Goal: Task Accomplishment & Management: Manage account settings

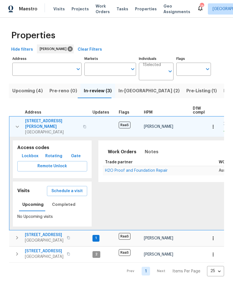
click at [127, 92] on span "In-[GEOGRAPHIC_DATA] (2)" at bounding box center [149, 91] width 61 height 8
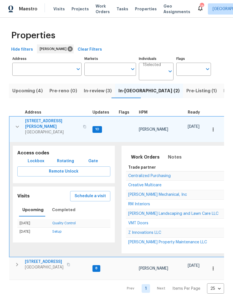
click at [17, 123] on icon "button" at bounding box center [17, 126] width 7 height 7
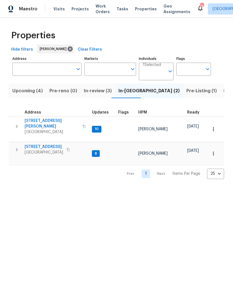
click at [16, 146] on icon "button" at bounding box center [16, 149] width 7 height 7
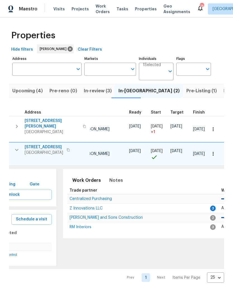
scroll to position [0, 53]
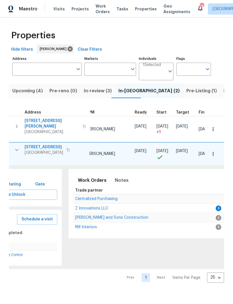
click at [90, 207] on span "Z Innovations LLC" at bounding box center [91, 209] width 33 height 4
click at [90, 94] on span "In-review (3)" at bounding box center [98, 91] width 28 height 8
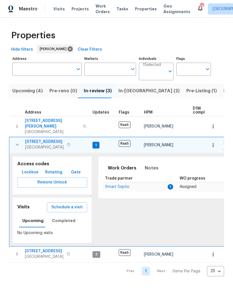
click at [19, 141] on icon "button" at bounding box center [17, 144] width 7 height 7
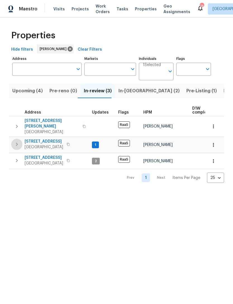
click at [21, 140] on button "button" at bounding box center [16, 144] width 11 height 11
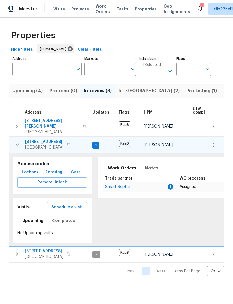
click at [121, 182] on td "Smart Septic" at bounding box center [135, 187] width 65 height 10
click at [122, 185] on span "Smart Septic" at bounding box center [117, 187] width 25 height 4
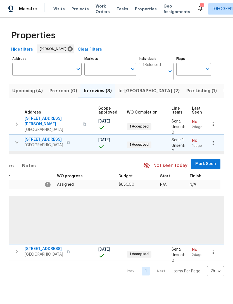
scroll to position [2, 123]
click at [203, 162] on span "Mark Seen" at bounding box center [206, 164] width 21 height 7
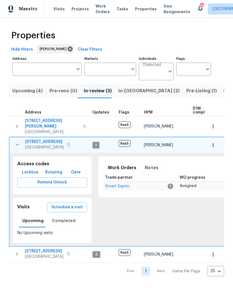
scroll to position [0, 0]
click at [113, 184] on span "Smart Septic" at bounding box center [117, 186] width 25 height 4
click at [15, 142] on icon "button" at bounding box center [17, 144] width 7 height 7
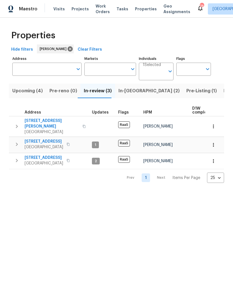
click at [128, 95] on button "In-[GEOGRAPHIC_DATA] (2)" at bounding box center [149, 91] width 68 height 15
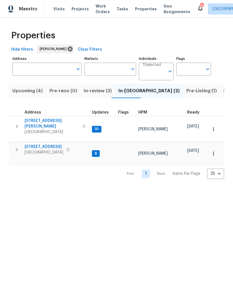
click at [59, 72] on input "Address" at bounding box center [42, 69] width 61 height 13
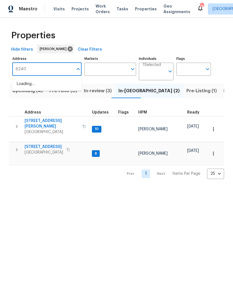
type input "6240"
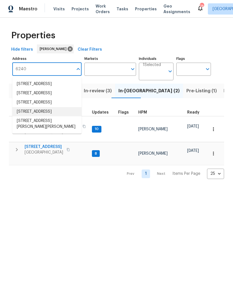
click at [55, 116] on li "6240 Shenfield Ln Union City GA 30291" at bounding box center [46, 111] width 69 height 9
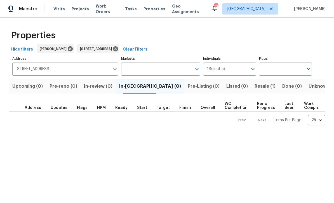
click at [233, 88] on span "Resale (1)" at bounding box center [265, 87] width 21 height 8
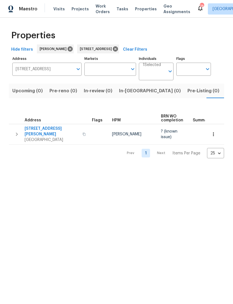
scroll to position [0, 9]
click at [19, 133] on icon "button" at bounding box center [16, 134] width 7 height 7
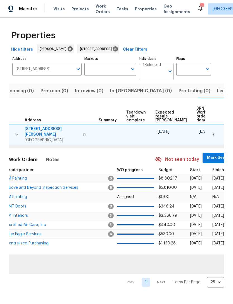
scroll to position [0, 95]
click at [208, 156] on span "Mark Seen" at bounding box center [218, 157] width 21 height 7
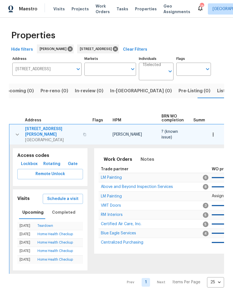
scroll to position [0, 0]
click at [115, 185] on span "Above and Beyond Inspection Services" at bounding box center [137, 187] width 72 height 4
click at [119, 47] on icon at bounding box center [115, 49] width 6 height 6
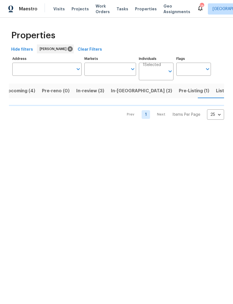
scroll to position [0, 9]
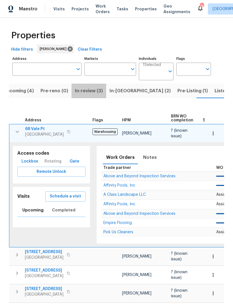
click at [88, 92] on span "In-review (3)" at bounding box center [89, 91] width 28 height 8
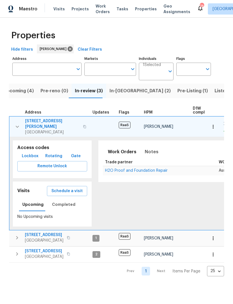
click at [121, 91] on span "In-reno (2)" at bounding box center [140, 91] width 61 height 8
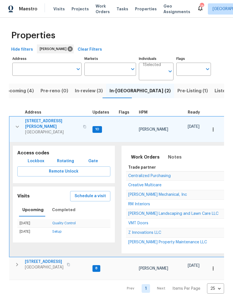
click at [17, 124] on icon "button" at bounding box center [17, 126] width 7 height 7
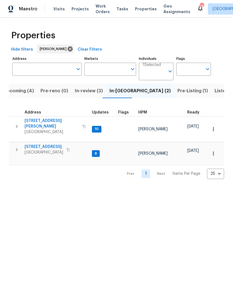
click at [19, 146] on icon "button" at bounding box center [16, 149] width 7 height 7
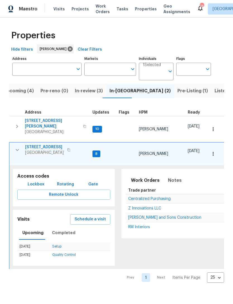
click at [16, 123] on icon "button" at bounding box center [17, 126] width 7 height 7
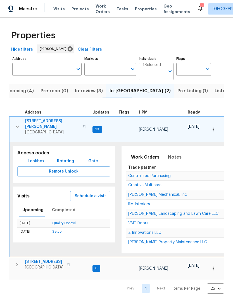
click at [17, 123] on icon "button" at bounding box center [17, 126] width 7 height 7
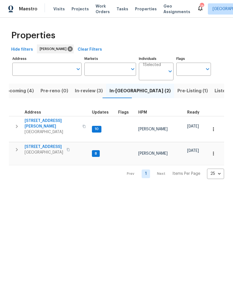
click at [17, 149] on icon "button" at bounding box center [16, 149] width 7 height 7
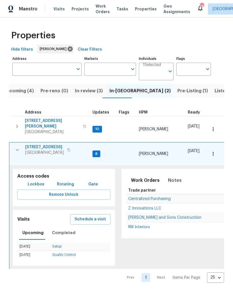
click at [160, 216] on span "Reyes and Sons Construction" at bounding box center [164, 218] width 73 height 4
click at [101, 93] on button "In-review (3)" at bounding box center [89, 91] width 35 height 15
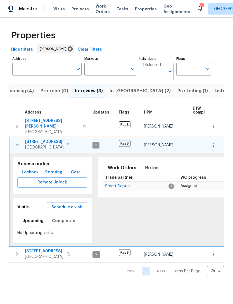
click at [124, 93] on span "In-reno (2)" at bounding box center [140, 91] width 61 height 8
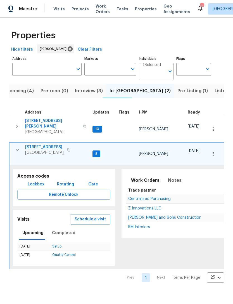
click at [15, 123] on icon "button" at bounding box center [17, 126] width 7 height 7
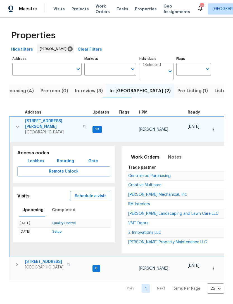
click at [152, 223] on td "VMT Doors" at bounding box center [205, 224] width 159 height 10
click at [141, 221] on span "VMT Doors" at bounding box center [138, 223] width 20 height 4
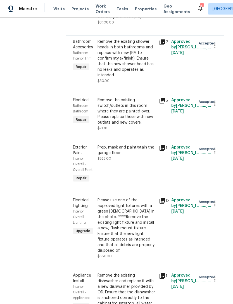
scroll to position [1609, 0]
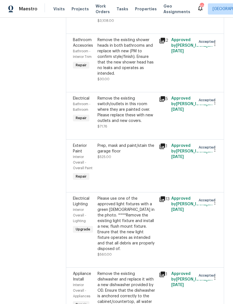
click at [134, 196] on div "Please use one of the approved light fixtures with a green chick in the photo. …" at bounding box center [127, 224] width 58 height 56
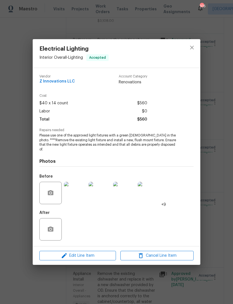
click at [74, 201] on img at bounding box center [75, 193] width 22 height 22
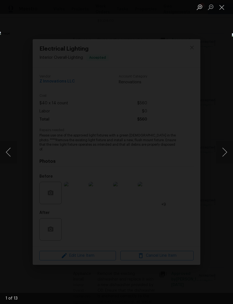
click at [225, 6] on button "Close lightbox" at bounding box center [222, 7] width 11 height 10
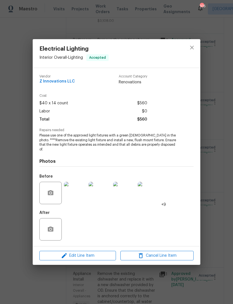
click at [128, 196] on img at bounding box center [124, 193] width 22 height 22
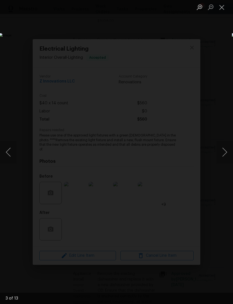
click at [224, 148] on button "Next image" at bounding box center [225, 152] width 17 height 22
click at [226, 147] on button "Next image" at bounding box center [225, 152] width 17 height 22
click at [227, 146] on button "Next image" at bounding box center [225, 152] width 17 height 22
click at [225, 147] on button "Next image" at bounding box center [225, 152] width 17 height 22
click at [226, 147] on button "Next image" at bounding box center [225, 152] width 17 height 22
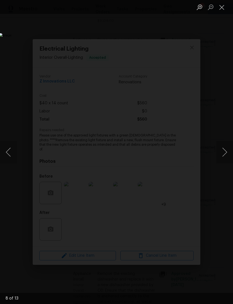
click at [226, 144] on button "Next image" at bounding box center [225, 152] width 17 height 22
click at [228, 146] on button "Next image" at bounding box center [225, 152] width 17 height 22
click at [227, 147] on button "Next image" at bounding box center [225, 152] width 17 height 22
click at [227, 148] on button "Next image" at bounding box center [225, 152] width 17 height 22
click at [221, 153] on button "Next image" at bounding box center [225, 152] width 17 height 22
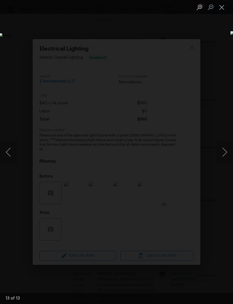
click at [222, 147] on button "Next image" at bounding box center [225, 152] width 17 height 22
click at [221, 148] on button "Next image" at bounding box center [225, 152] width 17 height 22
click at [226, 146] on button "Next image" at bounding box center [225, 152] width 17 height 22
click at [226, 11] on button "Close lightbox" at bounding box center [222, 7] width 11 height 10
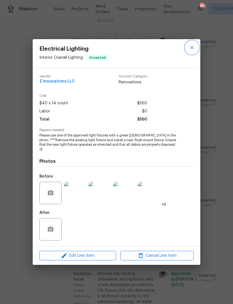
click at [194, 48] on icon "close" at bounding box center [192, 47] width 7 height 7
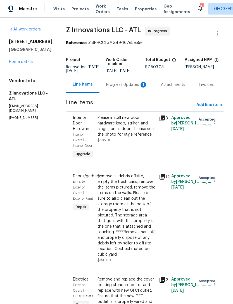
scroll to position [0, 0]
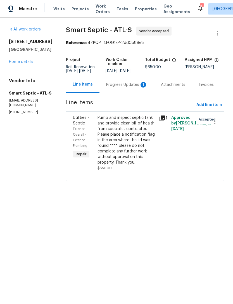
click at [127, 88] on div "Progress Updates 1" at bounding box center [126, 85] width 41 height 6
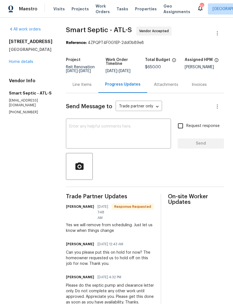
click at [138, 177] on div at bounding box center [145, 166] width 158 height 27
click at [21, 64] on link "Home details" at bounding box center [21, 62] width 24 height 4
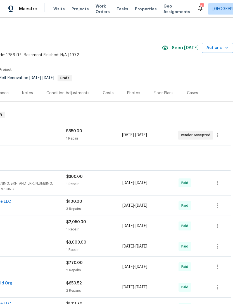
scroll to position [0, 83]
click at [219, 134] on icon "button" at bounding box center [218, 135] width 7 height 7
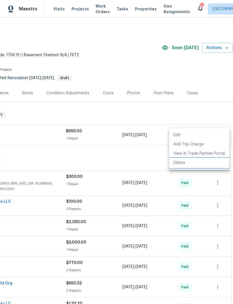
click at [186, 163] on li "Delete" at bounding box center [199, 162] width 60 height 9
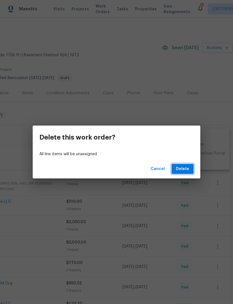
click at [187, 165] on button "Delete" at bounding box center [183, 169] width 22 height 10
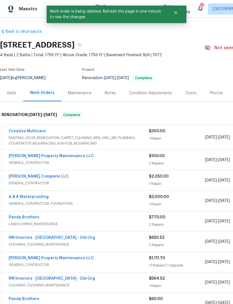
scroll to position [0, 0]
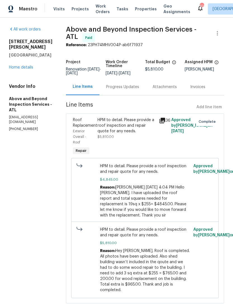
click at [27, 67] on div "All work orders 6240 Shenfield Ln Union City, GA 30291 Home details Vendor Info…" at bounding box center [31, 79] width 44 height 105
click at [27, 65] on link "Home details" at bounding box center [21, 67] width 24 height 4
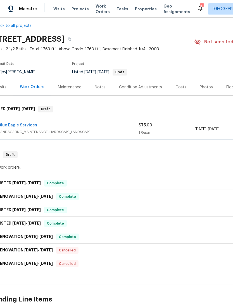
scroll to position [6, 13]
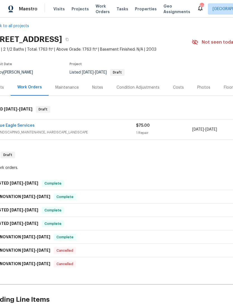
click at [22, 127] on link "Blue Eagle Services" at bounding box center [15, 126] width 39 height 4
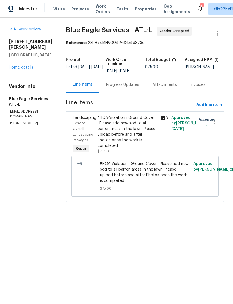
click at [122, 88] on div "Progress Updates" at bounding box center [122, 85] width 33 height 6
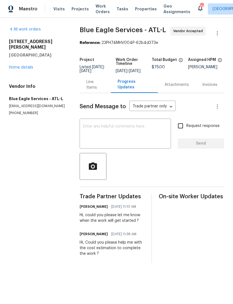
click at [28, 65] on link "Home details" at bounding box center [21, 67] width 24 height 4
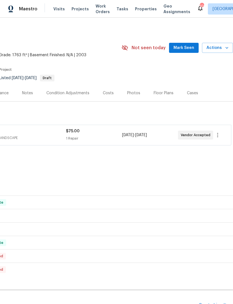
scroll to position [0, 83]
click at [217, 135] on icon "button" at bounding box center [218, 135] width 7 height 7
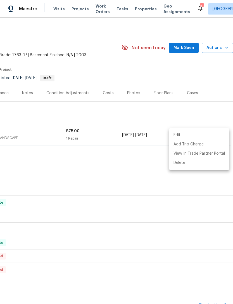
click at [187, 133] on li "Edit" at bounding box center [199, 135] width 60 height 9
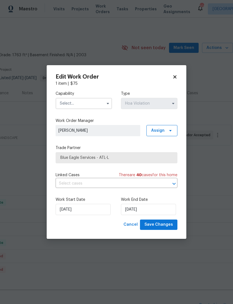
click at [93, 104] on input "text" at bounding box center [84, 103] width 57 height 11
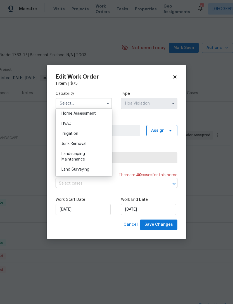
scroll to position [332, 0]
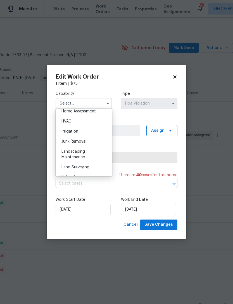
click at [89, 157] on div "Landscaping Maintenance" at bounding box center [84, 155] width 54 height 16
type input "Landscaping Maintenance"
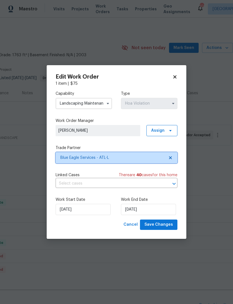
click at [148, 158] on span "Blue Eagle Services - ATL-L" at bounding box center [112, 158] width 104 height 6
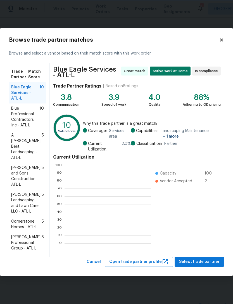
scroll to position [78, 86]
click at [220, 43] on icon at bounding box center [221, 39] width 5 height 5
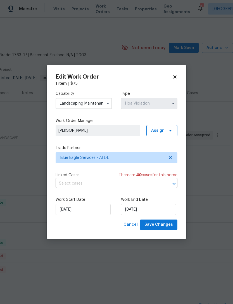
click at [175, 73] on div "Edit Work Order 1 item | $ 75 Capability Landscaping Maintenance Type Hoa Viola…" at bounding box center [117, 152] width 140 height 174
click at [177, 77] on icon at bounding box center [175, 76] width 5 height 5
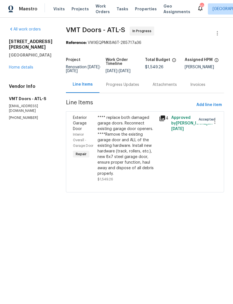
click at [25, 68] on link "Home details" at bounding box center [21, 67] width 24 height 4
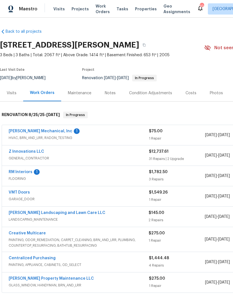
click at [35, 132] on link "[PERSON_NAME] Mechanical, Inc" at bounding box center [41, 131] width 64 height 4
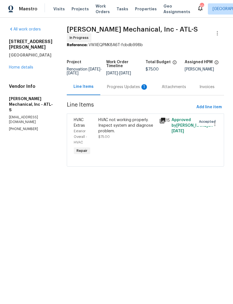
click at [135, 89] on div "Progress Updates 1" at bounding box center [127, 87] width 41 height 6
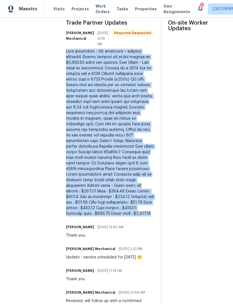
scroll to position [180, 0]
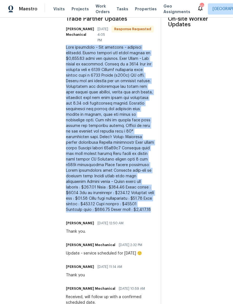
copy div "Good afternoon ~ Job complete ~ pictures attached. Please approve the total amo…"
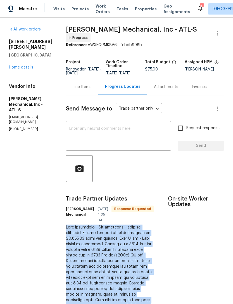
scroll to position [0, 0]
click at [29, 65] on link "Home details" at bounding box center [21, 67] width 24 height 4
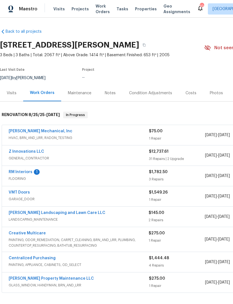
click at [29, 60] on section "3771 Tackett Rd, Douglasville, GA 30135 3 Beds | 3 Baths | Total: 2067 ft² | Ab…" at bounding box center [158, 61] width 316 height 47
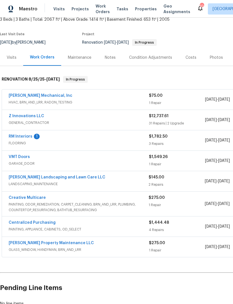
scroll to position [34, 0]
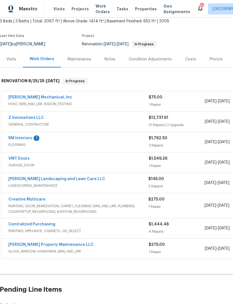
click at [50, 96] on link "JH Martin Mechanical, Inc" at bounding box center [40, 97] width 64 height 4
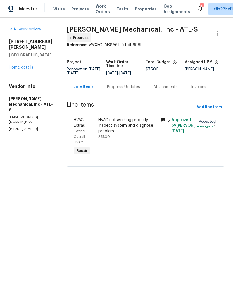
click at [135, 89] on div "Progress Updates" at bounding box center [123, 87] width 33 height 6
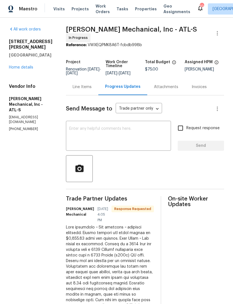
click at [18, 65] on link "Home details" at bounding box center [21, 67] width 24 height 4
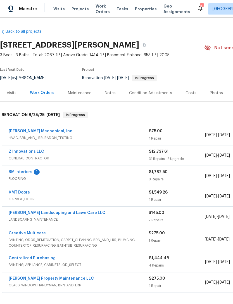
click at [28, 132] on link "JH Martin Mechanical, Inc" at bounding box center [41, 131] width 64 height 4
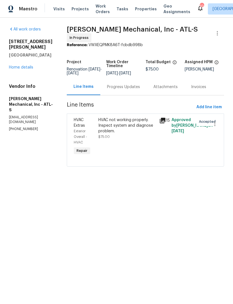
click at [108, 139] on span "$75.00" at bounding box center [104, 136] width 11 height 3
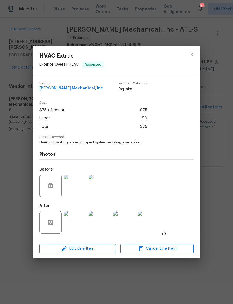
click at [82, 225] on img at bounding box center [75, 222] width 22 height 22
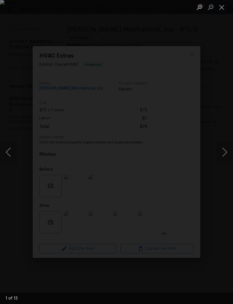
click at [223, 153] on button "Next image" at bounding box center [225, 152] width 17 height 22
click at [221, 153] on button "Next image" at bounding box center [225, 152] width 17 height 22
click at [224, 153] on button "Next image" at bounding box center [225, 152] width 17 height 22
click at [221, 150] on button "Next image" at bounding box center [225, 152] width 17 height 22
click at [224, 156] on button "Next image" at bounding box center [225, 152] width 17 height 22
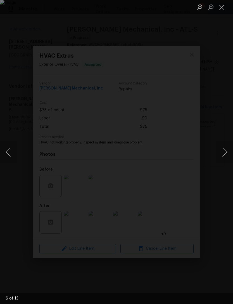
click at [225, 151] on button "Next image" at bounding box center [225, 152] width 17 height 22
click at [225, 156] on button "Next image" at bounding box center [225, 152] width 17 height 22
click at [224, 154] on button "Next image" at bounding box center [225, 152] width 17 height 22
click at [225, 152] on button "Next image" at bounding box center [225, 152] width 17 height 22
click at [222, 161] on button "Next image" at bounding box center [225, 152] width 17 height 22
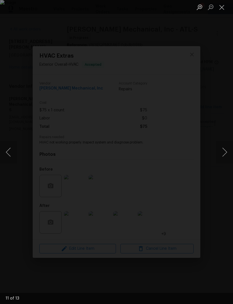
click at [222, 153] on button "Next image" at bounding box center [225, 152] width 17 height 22
click at [221, 156] on button "Next image" at bounding box center [225, 152] width 17 height 22
click at [220, 153] on button "Next image" at bounding box center [225, 152] width 17 height 22
click at [8, 160] on button "Previous image" at bounding box center [8, 152] width 17 height 22
click at [221, 152] on button "Next image" at bounding box center [225, 152] width 17 height 22
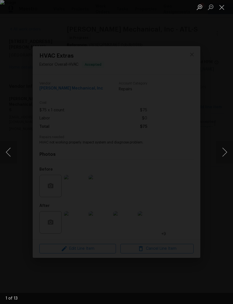
click at [221, 156] on button "Next image" at bounding box center [225, 152] width 17 height 22
click at [221, 154] on button "Next image" at bounding box center [225, 152] width 17 height 22
click at [225, 10] on button "Close lightbox" at bounding box center [222, 7] width 11 height 10
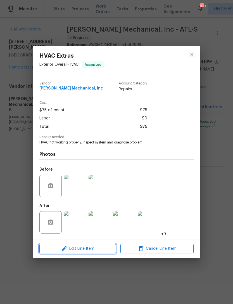
click at [62, 248] on icon "button" at bounding box center [64, 248] width 7 height 7
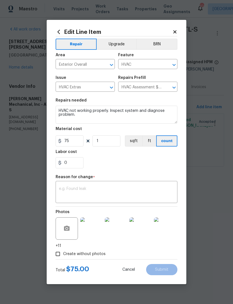
click at [208, 160] on body "Maestro Visits Projects Work Orders Tasks Properties Geo Assignments 100 Atlant…" at bounding box center [116, 91] width 233 height 182
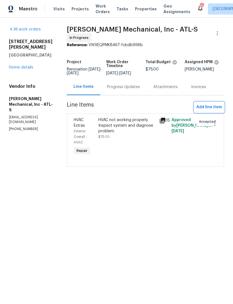
click at [211, 110] on span "Add line item" at bounding box center [209, 107] width 25 height 7
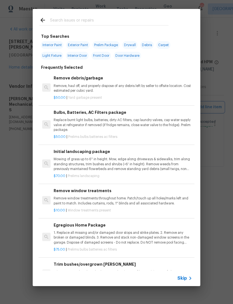
click at [221, 128] on div "Top Searches Interior Paint Exterior Paint Prelim Package Drywall Debris Carpet…" at bounding box center [116, 147] width 233 height 295
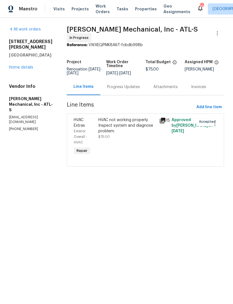
click at [139, 90] on div "Progress Updates" at bounding box center [123, 87] width 33 height 6
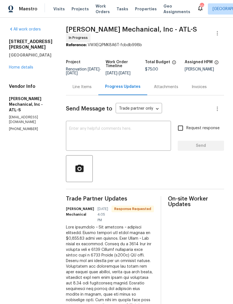
click at [25, 65] on link "Home details" at bounding box center [21, 67] width 24 height 4
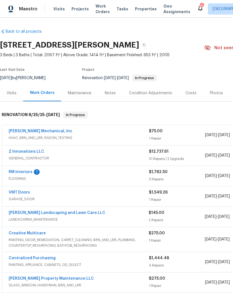
click at [46, 132] on link "[PERSON_NAME] Mechanical, Inc" at bounding box center [41, 131] width 64 height 4
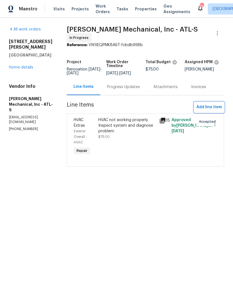
click at [216, 107] on span "Add line item" at bounding box center [209, 107] width 25 height 7
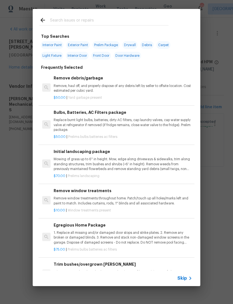
click at [144, 21] on input "text" at bounding box center [109, 21] width 119 height 8
type input "Thermostat"
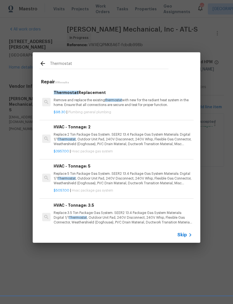
click at [72, 93] on span "Thermostat" at bounding box center [66, 93] width 25 height 4
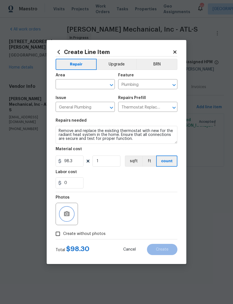
click at [69, 215] on icon "button" at bounding box center [67, 213] width 6 height 5
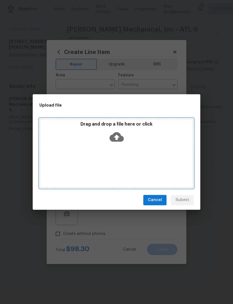
click at [123, 137] on icon at bounding box center [117, 137] width 14 height 10
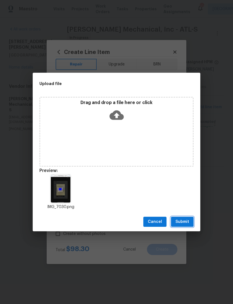
click at [188, 221] on span "Submit" at bounding box center [183, 222] width 14 height 7
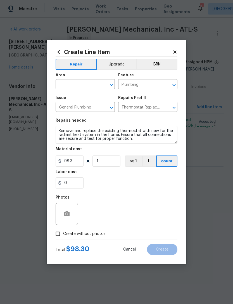
click at [93, 86] on input "text" at bounding box center [78, 85] width 44 height 9
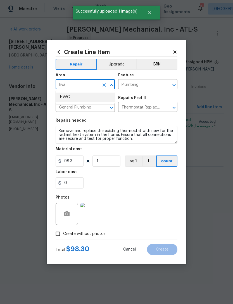
click at [99, 100] on li "HVAC" at bounding box center [85, 97] width 59 height 9
type input "HVAC"
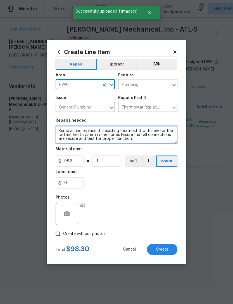
click at [146, 139] on textarea "Remove and replace the existing thermostat with new for the radiant heat system…" at bounding box center [117, 135] width 122 height 18
click at [152, 144] on textarea "Remove and replace the existing thermostat with new for the radiant heat system…" at bounding box center [117, 135] width 122 height 18
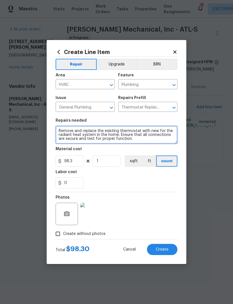
paste textarea "Good afternoon ~ Job complete ~ pictures attached. Please approve the total amo…"
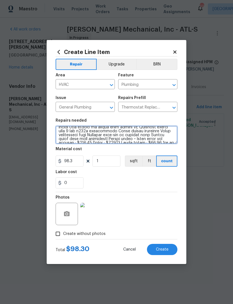
scroll to position [73, 0]
type textarea "Remove and replace the existing thermostat with new for the radiant heat system…"
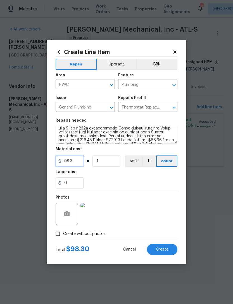
click at [75, 161] on input "98.3" at bounding box center [70, 161] width 28 height 11
type input "120"
click at [91, 181] on div "0" at bounding box center [117, 182] width 122 height 11
click at [168, 246] on button "Create" at bounding box center [162, 249] width 31 height 11
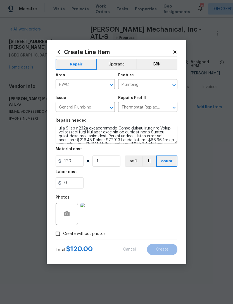
type input "0"
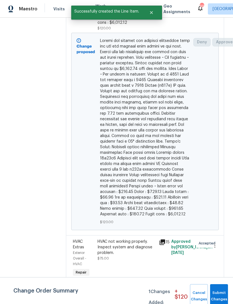
scroll to position [18, 0]
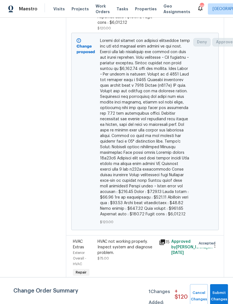
click at [135, 254] on div "HVAC not working properly. Inspect system and diagnose problem." at bounding box center [127, 247] width 58 height 17
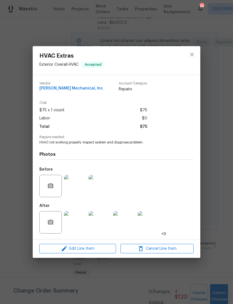
click at [95, 252] on span "Edit Line Item" at bounding box center [77, 248] width 73 height 7
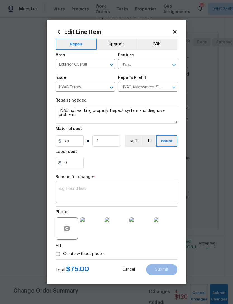
click at [120, 191] on textarea at bounding box center [116, 193] width 115 height 12
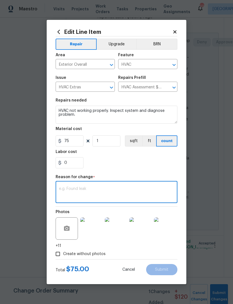
click at [116, 203] on div "x ​" at bounding box center [117, 192] width 122 height 21
click at [85, 192] on textarea at bounding box center [116, 193] width 115 height 12
paste textarea "Good afternoon ~ Job complete ~ pictures attached. Please approve the total amo…"
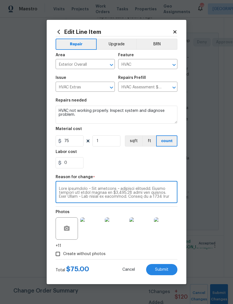
scroll to position [74, 0]
type textarea "Good afternoon ~ Job complete ~ pictures attached. Please approve the total amo…"
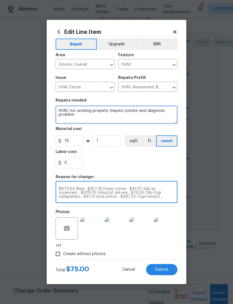
click at [60, 108] on textarea "HVAC not working properly. Inspect system and diagnose problem." at bounding box center [117, 115] width 122 height 18
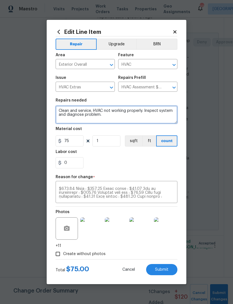
type textarea "Clean and service. HVAC not working properly. Inspect system and diagnose probl…"
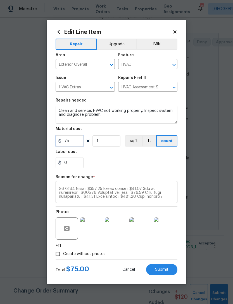
click at [78, 138] on input "75" at bounding box center [70, 140] width 28 height 11
click at [77, 144] on input "75" at bounding box center [70, 140] width 28 height 11
type input "250"
click at [146, 161] on div "0" at bounding box center [117, 162] width 122 height 11
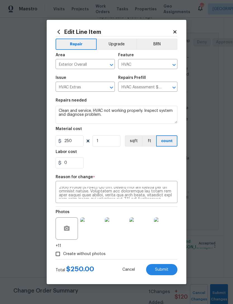
click at [167, 272] on span "Submit" at bounding box center [161, 270] width 13 height 4
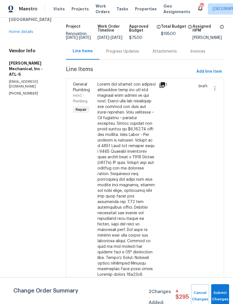
scroll to position [36, 0]
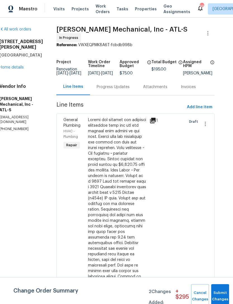
scroll to position [0, 10]
click at [121, 87] on div "Progress Updates" at bounding box center [113, 87] width 33 height 6
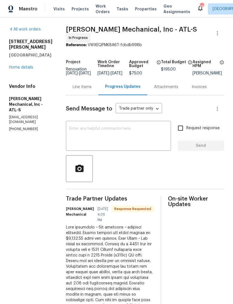
click at [25, 65] on link "Home details" at bounding box center [21, 67] width 24 height 4
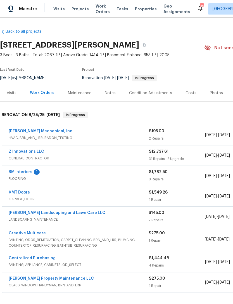
click at [37, 132] on link "[PERSON_NAME] Mechanical, Inc" at bounding box center [41, 131] width 64 height 4
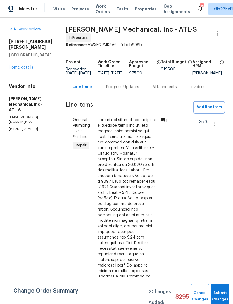
click at [214, 106] on span "Add line item" at bounding box center [209, 107] width 25 height 7
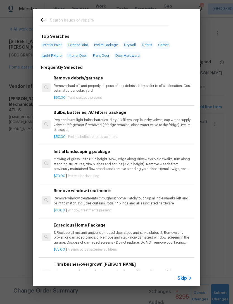
click at [125, 15] on div at bounding box center [104, 20] width 143 height 22
click at [97, 22] on input "text" at bounding box center [109, 21] width 119 height 8
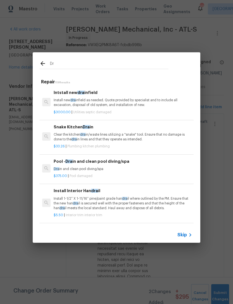
type input "D"
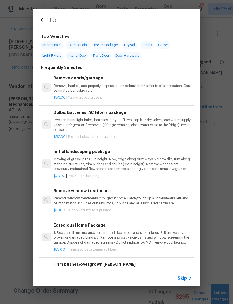
type input "Hvac"
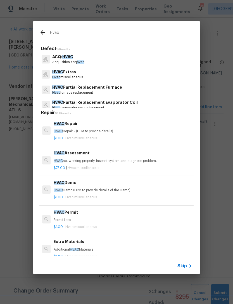
click at [62, 74] on span "HVAC" at bounding box center [57, 72] width 11 height 4
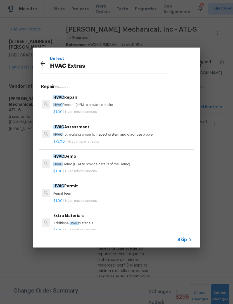
scroll to position [0, 0]
click at [68, 102] on div "HVAC Repair HVAC Repair - (HPM to provide details)" at bounding box center [122, 100] width 139 height 13
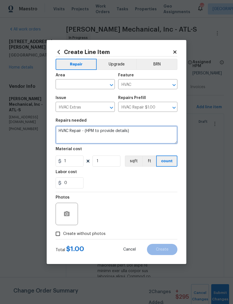
click at [146, 131] on textarea "HVAC Repair - (HPM to provide details)" at bounding box center [117, 135] width 122 height 18
click at [158, 135] on textarea "HVAC Repair -clear condensation drain." at bounding box center [117, 135] width 122 height 18
paste textarea "Good afternoon ~ Job complete ~ pictures attached. Please approve the total amo…"
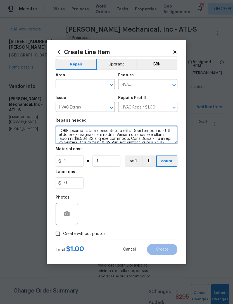
scroll to position [0, 0]
click at [85, 134] on textarea at bounding box center [117, 135] width 122 height 18
click at [126, 134] on textarea at bounding box center [117, 135] width 122 height 18
click at [131, 132] on textarea at bounding box center [117, 135] width 122 height 18
click at [86, 128] on textarea at bounding box center [117, 135] width 122 height 18
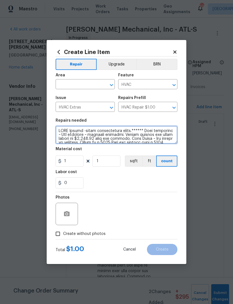
click at [85, 132] on textarea at bounding box center [117, 135] width 122 height 18
type textarea "HVAC Repair -****clear condensation drain.****** Good afternoon ~ Job complete …"
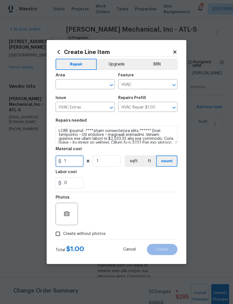
click at [75, 160] on input "1" at bounding box center [70, 161] width 28 height 11
click at [124, 179] on div "0" at bounding box center [117, 182] width 122 height 11
click at [78, 161] on input "135" at bounding box center [70, 161] width 28 height 11
type input "35"
click at [120, 179] on div "0" at bounding box center [117, 182] width 122 height 11
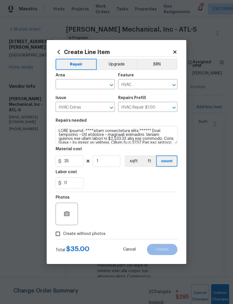
click at [85, 86] on input "text" at bounding box center [78, 85] width 44 height 9
click at [97, 97] on li "HVAC" at bounding box center [85, 97] width 59 height 9
type input "HVAC"
click at [133, 180] on div "0" at bounding box center [117, 182] width 122 height 11
click at [152, 196] on div "Photos" at bounding box center [117, 210] width 122 height 36
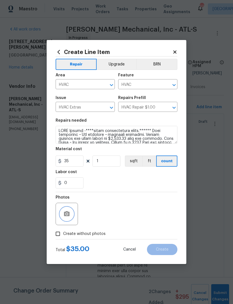
click at [61, 213] on button "button" at bounding box center [66, 213] width 13 height 13
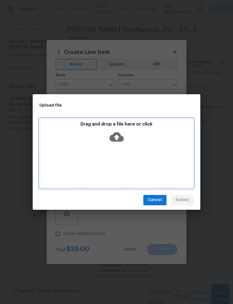
click at [124, 135] on div "Drag and drop a file here or click" at bounding box center [116, 133] width 153 height 24
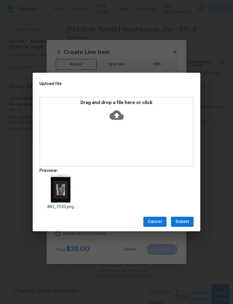
click at [187, 220] on span "Submit" at bounding box center [183, 222] width 14 height 7
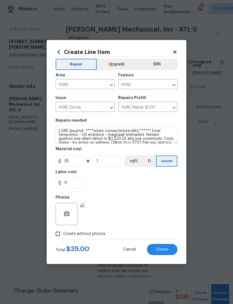
click at [164, 250] on span "Create" at bounding box center [162, 250] width 13 height 4
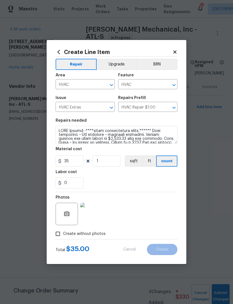
click at [168, 229] on div "Create without photos" at bounding box center [117, 234] width 122 height 11
type input "0"
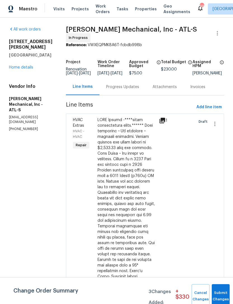
click at [137, 88] on div "Progress Updates" at bounding box center [122, 87] width 33 height 6
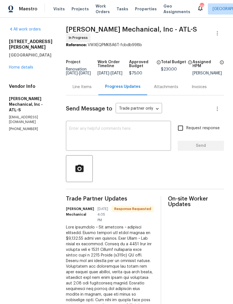
click at [24, 65] on link "Home details" at bounding box center [21, 67] width 24 height 4
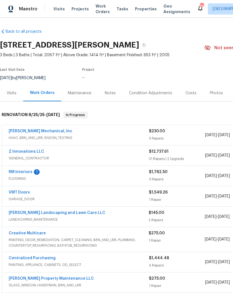
click at [31, 131] on link "JH Martin Mechanical, Inc" at bounding box center [41, 131] width 64 height 4
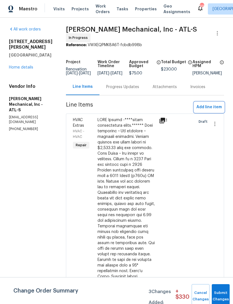
click at [207, 110] on span "Add line item" at bounding box center [209, 107] width 25 height 7
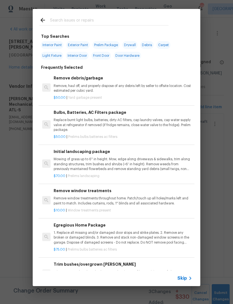
click at [140, 15] on div at bounding box center [104, 20] width 143 height 22
click at [130, 17] on input "text" at bounding box center [109, 21] width 119 height 8
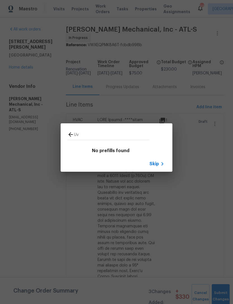
type input "U"
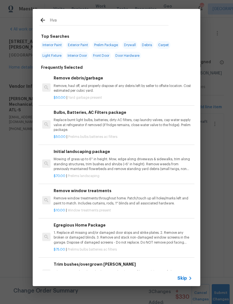
type input "Hvac"
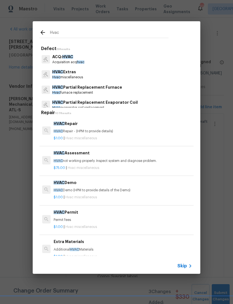
click at [78, 61] on span "hvac" at bounding box center [81, 61] width 8 height 3
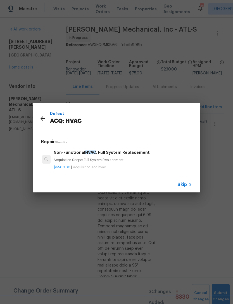
click at [43, 121] on icon at bounding box center [42, 118] width 7 height 7
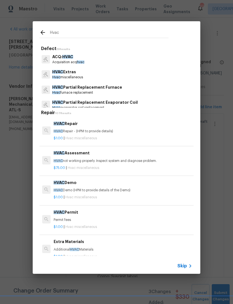
click at [78, 72] on p "HVAC Extras" at bounding box center [67, 72] width 31 height 6
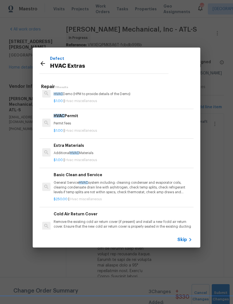
scroll to position [70, 0]
click at [62, 147] on h6 "Extra Materials" at bounding box center [123, 146] width 139 height 6
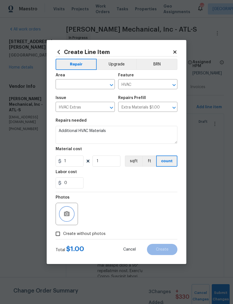
click at [72, 215] on button "button" at bounding box center [66, 213] width 13 height 13
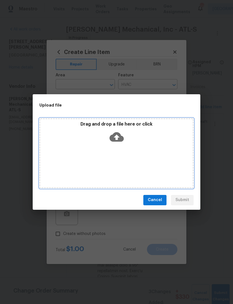
click at [123, 142] on icon at bounding box center [117, 137] width 14 height 14
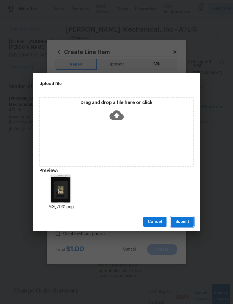
click at [184, 222] on span "Submit" at bounding box center [183, 222] width 14 height 7
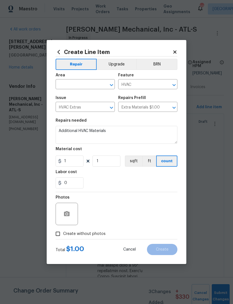
click at [89, 84] on input "text" at bounding box center [78, 85] width 44 height 9
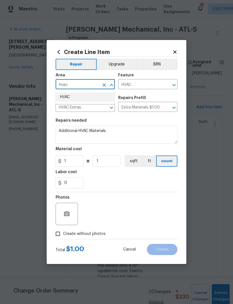
click at [87, 96] on li "HVAC" at bounding box center [85, 97] width 59 height 9
type input "HVAC"
click at [126, 133] on textarea "Additional HVAC Materials" at bounding box center [117, 135] width 122 height 18
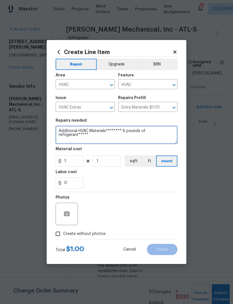
click at [89, 142] on textarea "Additional HVAC Materials******** 6 pounds of refrigerant*****" at bounding box center [117, 135] width 122 height 18
paste textarea "Good afternoon ~ Job complete ~ pictures attached. Please approve the total amo…"
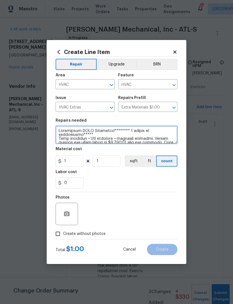
scroll to position [0, 0]
type textarea "Additional HVAC Materials******** 6 pounds of refrigerant***** Good afternoon ~…"
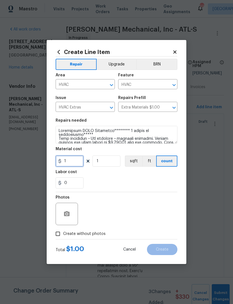
click at [69, 160] on input "1" at bounding box center [70, 161] width 28 height 11
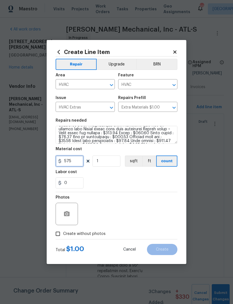
scroll to position [76, 0]
type input "570"
click at [66, 219] on button "button" at bounding box center [66, 213] width 13 height 13
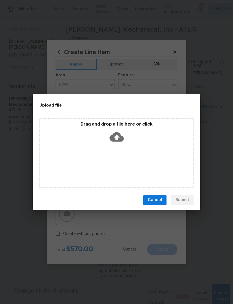
click at [173, 78] on div "Upload file Drag and drop a file here or click Cancel Submit" at bounding box center [116, 152] width 233 height 304
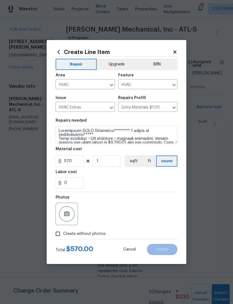
scroll to position [0, 0]
click at [71, 217] on button "button" at bounding box center [66, 213] width 13 height 13
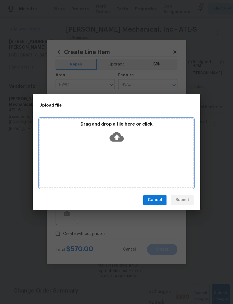
click at [122, 132] on icon at bounding box center [117, 137] width 14 height 14
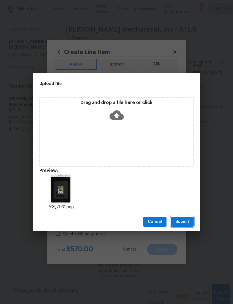
click at [187, 224] on span "Submit" at bounding box center [183, 222] width 14 height 7
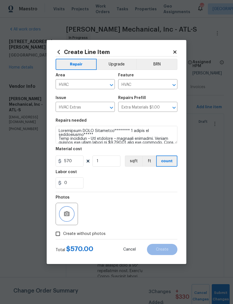
click at [73, 213] on button "button" at bounding box center [66, 213] width 13 height 13
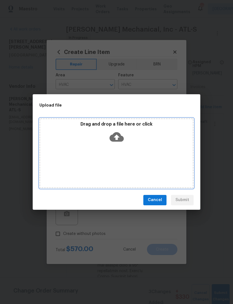
click at [117, 134] on icon at bounding box center [117, 137] width 14 height 10
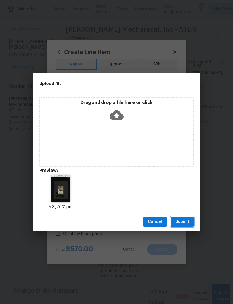
click at [188, 219] on span "Submit" at bounding box center [183, 222] width 14 height 7
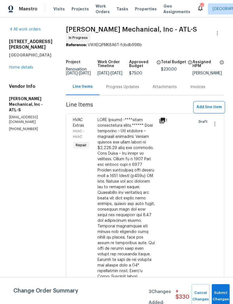
click at [213, 110] on span "Add line item" at bounding box center [209, 107] width 25 height 7
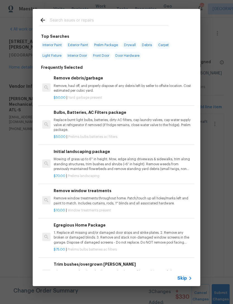
click at [112, 20] on input "text" at bounding box center [109, 21] width 119 height 8
type input "Hvac"
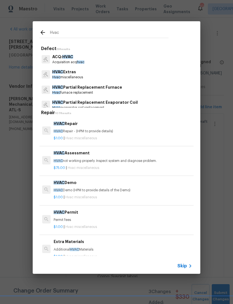
click at [79, 75] on p "HVAC Extras" at bounding box center [67, 72] width 31 height 6
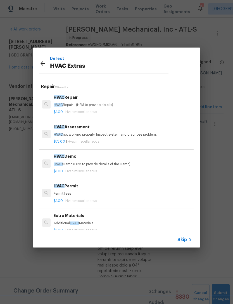
click at [79, 222] on span "HVAC" at bounding box center [74, 223] width 9 height 3
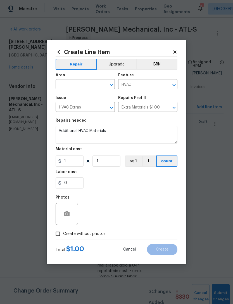
click at [74, 212] on div at bounding box center [67, 214] width 22 height 22
click at [65, 215] on icon "button" at bounding box center [67, 213] width 6 height 5
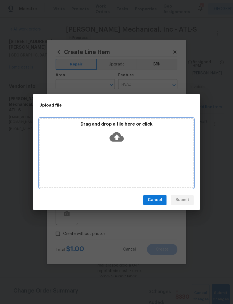
click at [119, 136] on icon at bounding box center [117, 137] width 14 height 10
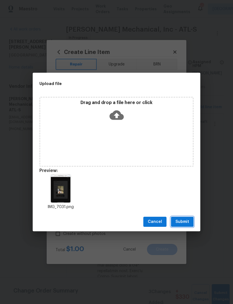
click at [190, 219] on button "Submit" at bounding box center [182, 222] width 23 height 10
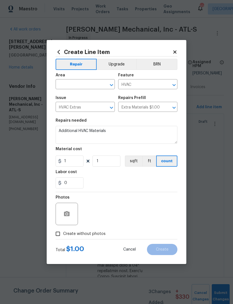
click at [98, 81] on input "text" at bounding box center [78, 85] width 44 height 9
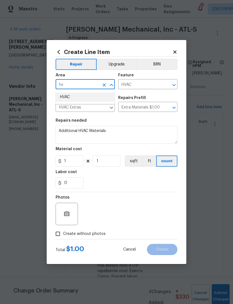
click at [101, 97] on li "HVAC" at bounding box center [85, 97] width 59 height 9
type input "HVAC"
click at [134, 131] on textarea "Additional HVAC Materials" at bounding box center [117, 135] width 122 height 18
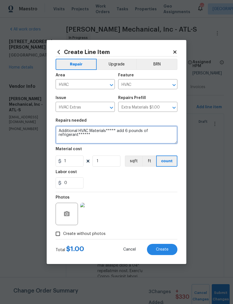
click at [114, 142] on textarea "Additional HVAC Materials***** add 6 pounds of refrigerant******" at bounding box center [117, 135] width 122 height 18
paste textarea "Lore ipsumdolo ~ Sit ametcons ~ adipisci elitsedd. Eiusmo tempori utl etdol mag…"
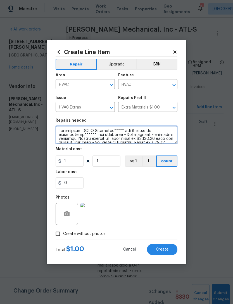
scroll to position [82, 0]
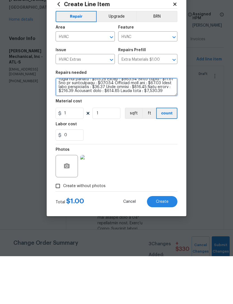
type textarea "Loremipsum DOLO Sitametco***** adi 9 elitse do eiusmodtemp****** Inci utlaboree…"
click at [168, 248] on span "Create" at bounding box center [162, 250] width 13 height 4
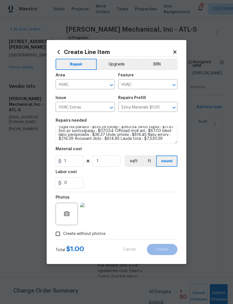
scroll to position [0, 0]
type input "0"
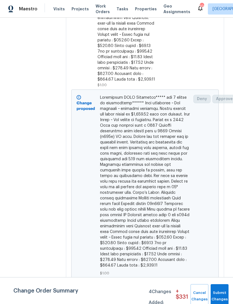
scroll to position [1318, 0]
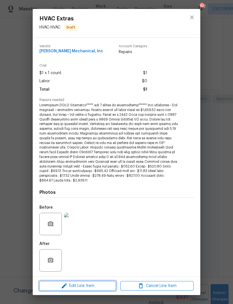
click at [89, 285] on span "Edit Line Item" at bounding box center [77, 286] width 73 height 7
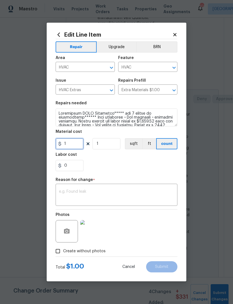
click at [76, 143] on input "1" at bounding box center [70, 143] width 28 height 11
type input "570"
click at [123, 166] on div "0" at bounding box center [117, 165] width 122 height 11
click at [102, 191] on textarea at bounding box center [116, 196] width 115 height 12
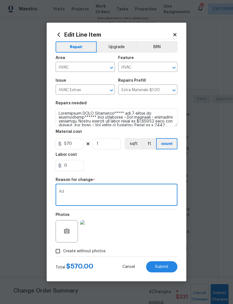
type textarea "A"
type textarea "Cost adjustment"
click at [120, 174] on section "Repairs needed Material cost 570 1 sqft ft count Labor cost 0" at bounding box center [117, 136] width 122 height 77
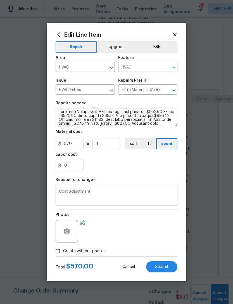
scroll to position [76, 0]
click at [162, 266] on span "Submit" at bounding box center [161, 267] width 13 height 4
type input "1"
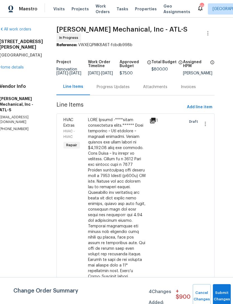
scroll to position [0, 10]
click at [208, 110] on span "Add line item" at bounding box center [199, 107] width 25 height 7
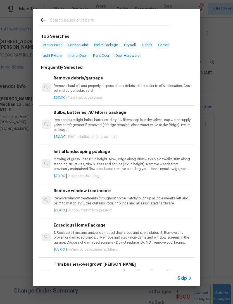
click at [99, 22] on input "text" at bounding box center [109, 21] width 119 height 8
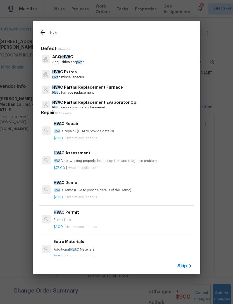
type input "Hvac"
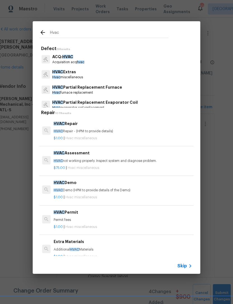
click at [80, 78] on p "Hvac miscellaneous" at bounding box center [67, 77] width 31 height 5
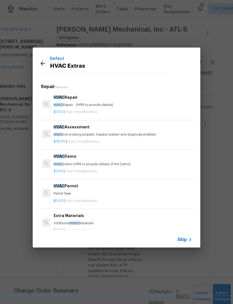
click at [69, 99] on h6 "HVAC Repair" at bounding box center [123, 97] width 139 height 6
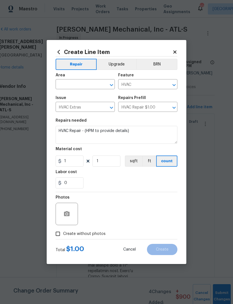
click at [86, 86] on input "text" at bounding box center [78, 85] width 44 height 9
click at [82, 99] on li "HVAC" at bounding box center [85, 97] width 59 height 9
type input "HVAC"
click at [76, 207] on div at bounding box center [67, 214] width 22 height 22
click at [72, 216] on button "button" at bounding box center [66, 213] width 13 height 13
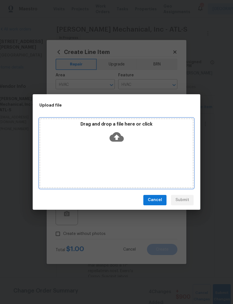
click at [123, 136] on icon at bounding box center [117, 137] width 14 height 14
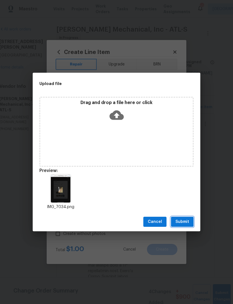
click at [189, 220] on span "Submit" at bounding box center [183, 222] width 14 height 7
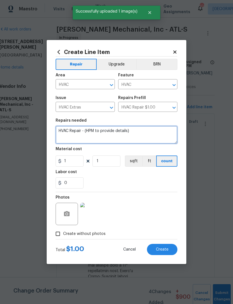
click at [145, 133] on textarea "HVAC Repair - (HPM to provide details)" at bounding box center [117, 135] width 122 height 18
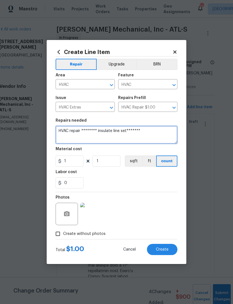
click at [162, 138] on textarea "HVAC repair ******** insulate line set*******" at bounding box center [117, 135] width 122 height 18
paste textarea "Good afternoon ~ Job complete ~ pictures attached. Please approve the total amo…"
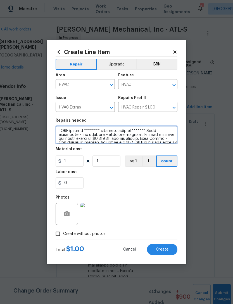
scroll to position [78, 0]
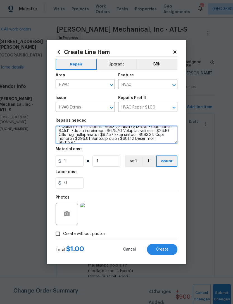
type textarea "HVAC repair ******** insulate line set******* Good afternoon ~ Job complete ~ p…"
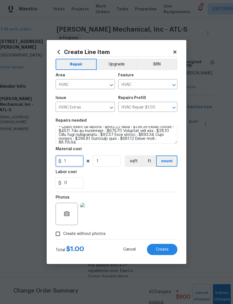
click at [78, 158] on input "1" at bounding box center [70, 161] width 28 height 11
click at [83, 160] on input "1" at bounding box center [70, 161] width 28 height 11
type input "75"
click at [123, 182] on div "0" at bounding box center [117, 182] width 122 height 11
click at [160, 246] on button "Create" at bounding box center [162, 249] width 31 height 11
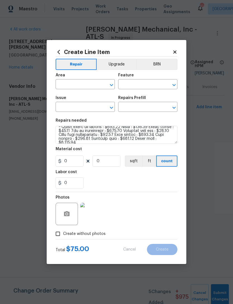
scroll to position [0, 0]
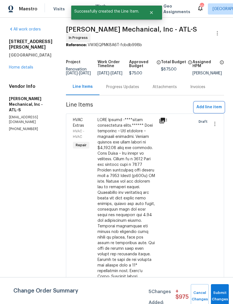
click at [208, 108] on span "Add line item" at bounding box center [209, 107] width 25 height 7
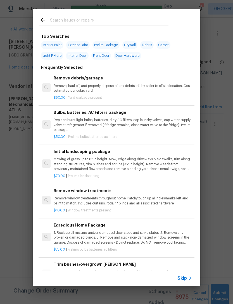
click at [108, 15] on div at bounding box center [104, 20] width 143 height 22
click at [101, 23] on input "text" at bounding box center [109, 21] width 119 height 8
type input "Hvac"
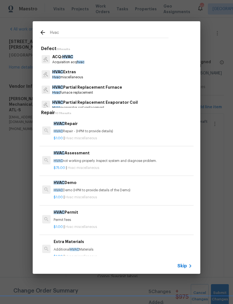
click at [83, 78] on p "Hvac miscellaneous" at bounding box center [67, 77] width 31 height 5
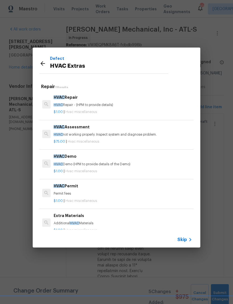
click at [63, 102] on div "HVAC Repair HVAC Repair - (HPM to provide details)" at bounding box center [123, 100] width 139 height 13
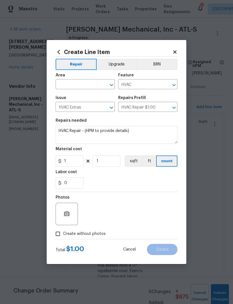
click at [58, 212] on div at bounding box center [67, 214] width 22 height 22
click at [61, 214] on button "button" at bounding box center [66, 213] width 13 height 13
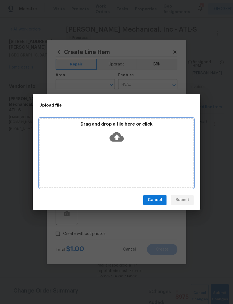
click at [121, 134] on icon at bounding box center [117, 137] width 14 height 14
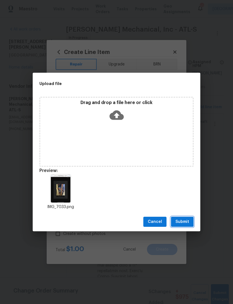
click at [184, 222] on span "Submit" at bounding box center [183, 222] width 14 height 7
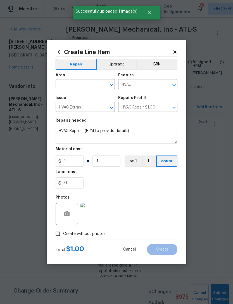
click at [72, 84] on input "text" at bounding box center [78, 85] width 44 height 9
click at [63, 97] on li "HVAC" at bounding box center [85, 97] width 59 height 9
type input "HVAC"
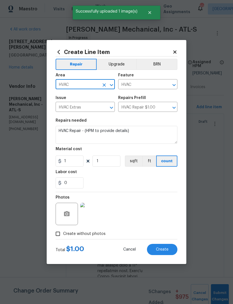
click at [135, 132] on textarea "HVAC Repair - (HPM to provide details)" at bounding box center [117, 135] width 122 height 18
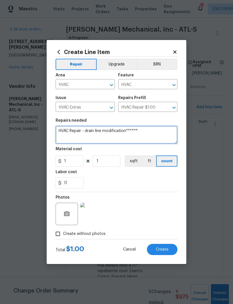
click at [89, 131] on textarea "HVAC Repair - drain line modification******" at bounding box center [117, 135] width 122 height 18
click at [82, 133] on textarea "HVAC Repair - drain line modification******" at bounding box center [117, 135] width 122 height 18
click at [85, 130] on textarea "HVAC Repair - drain line modification******" at bounding box center [117, 135] width 122 height 18
click at [169, 135] on textarea "HVAC Repair -****** drain line modification******" at bounding box center [117, 135] width 122 height 18
click at [158, 134] on textarea "HVAC Repair -****** drain line modification******" at bounding box center [117, 135] width 122 height 18
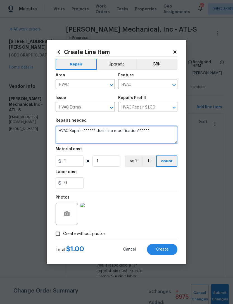
paste textarea "Good afternoon ~ Job complete ~ pictures attached. Please approve the total amo…"
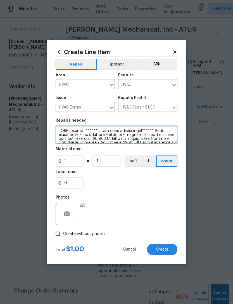
scroll to position [78, 0]
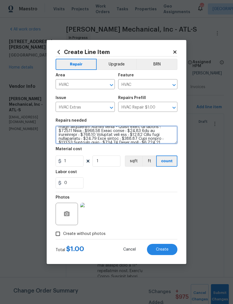
type textarea "HVAC Repair -****** drain line modification****** Good afternoon ~ Job complete…"
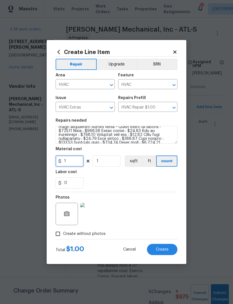
click at [76, 163] on input "1" at bounding box center [70, 161] width 28 height 11
type input "69"
click at [126, 180] on div "0" at bounding box center [117, 182] width 122 height 11
click at [166, 248] on span "Create" at bounding box center [162, 250] width 13 height 4
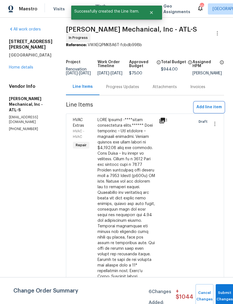
click at [209, 110] on span "Add line item" at bounding box center [209, 107] width 25 height 7
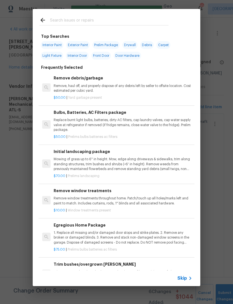
click at [117, 23] on input "text" at bounding box center [109, 21] width 119 height 8
type input "Hvac"
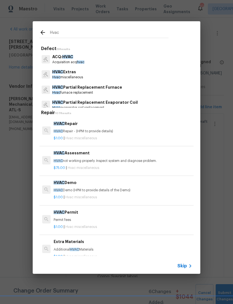
click at [73, 75] on p "Hvac miscellaneous" at bounding box center [67, 77] width 31 height 5
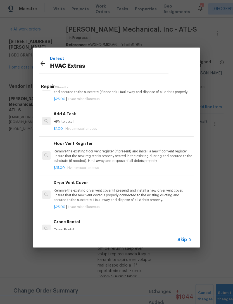
scroll to position [210, 0]
click at [65, 117] on div "Add A Task HPM to detail" at bounding box center [123, 117] width 139 height 13
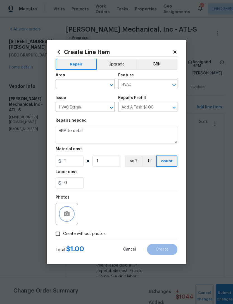
click at [65, 218] on button "button" at bounding box center [66, 213] width 13 height 13
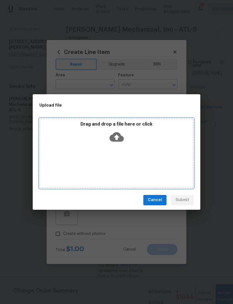
click at [120, 137] on icon at bounding box center [117, 137] width 14 height 10
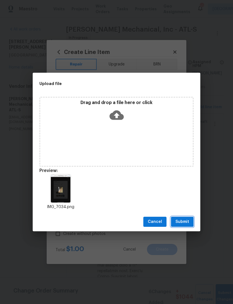
click at [190, 217] on button "Submit" at bounding box center [182, 222] width 23 height 10
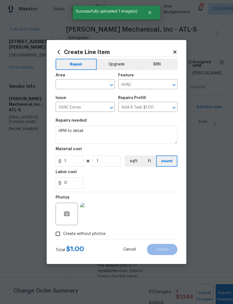
click at [88, 83] on input "text" at bounding box center [78, 85] width 44 height 9
click at [92, 97] on li "HVAC" at bounding box center [85, 97] width 59 height 9
type input "HVAC"
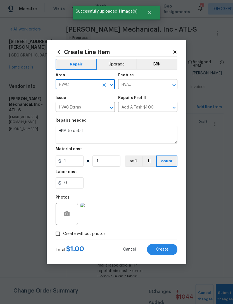
click at [103, 135] on textarea "HPM to detail" at bounding box center [117, 135] width 122 height 18
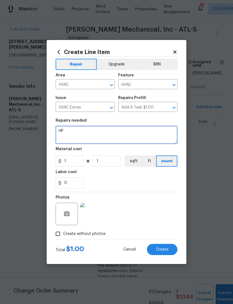
type textarea "H"
type textarea "L"
click at [134, 139] on textarea "**********" at bounding box center [117, 135] width 122 height 18
paste textarea "Good afternoon ~ Job complete ~ pictures attached. Please approve the total amo…"
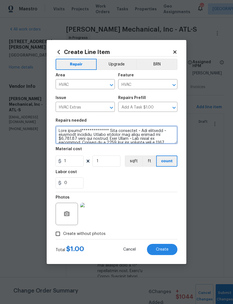
scroll to position [78, 0]
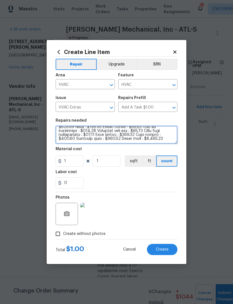
type textarea "**********"
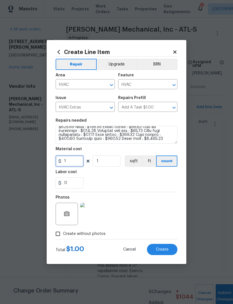
click at [72, 159] on input "1" at bounding box center [70, 161] width 28 height 11
click at [75, 163] on input "1" at bounding box center [70, 161] width 28 height 11
click at [120, 184] on div "0" at bounding box center [117, 182] width 122 height 11
click at [76, 159] on input "150" at bounding box center [70, 161] width 28 height 11
click at [76, 161] on input "150" at bounding box center [70, 161] width 28 height 11
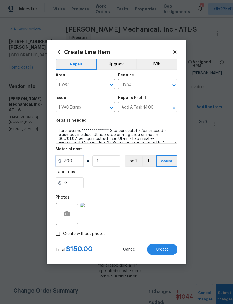
scroll to position [0, 0]
type input "300"
click at [79, 133] on textarea at bounding box center [117, 135] width 122 height 18
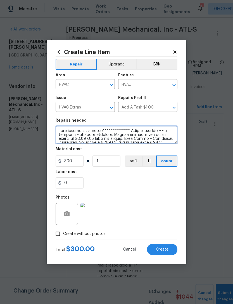
type textarea "**********"
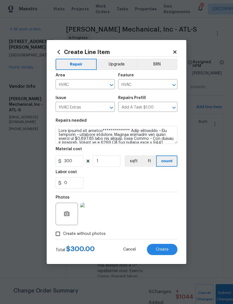
click at [120, 183] on div "0" at bounding box center [117, 182] width 122 height 11
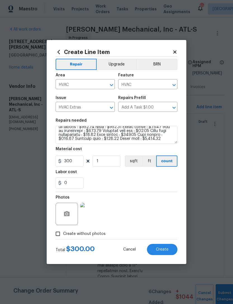
scroll to position [78, 0]
click at [167, 250] on span "Create" at bounding box center [162, 250] width 13 height 4
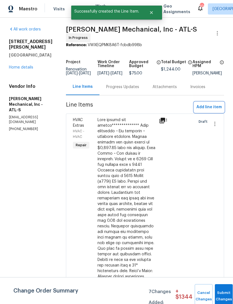
click at [209, 110] on span "Add line item" at bounding box center [209, 107] width 25 height 7
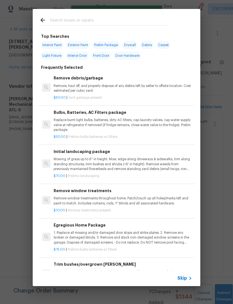
click at [101, 20] on input "text" at bounding box center [109, 21] width 119 height 8
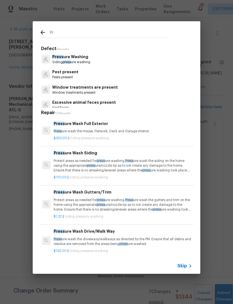
type input "P"
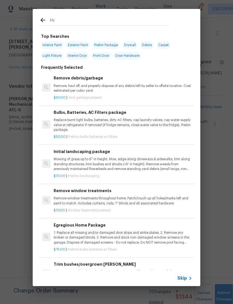
type input "Hva"
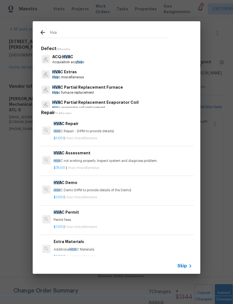
click at [81, 72] on p "HVA C Extras" at bounding box center [68, 72] width 32 height 6
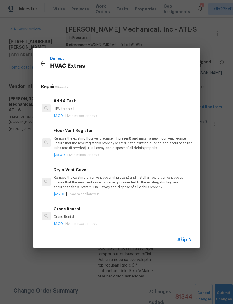
scroll to position [222, 0]
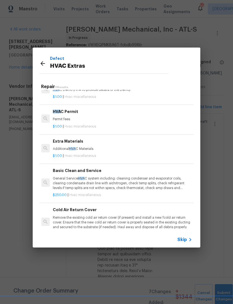
click at [191, 172] on div "HVA C Repair HVA C Repair - (HPM to provide details) $1.00 | Hvac miscellaneous…" at bounding box center [116, 160] width 154 height 140
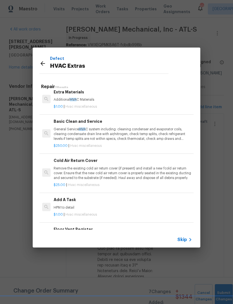
scroll to position [124, 0]
click at [58, 199] on h6 "Add A Task" at bounding box center [123, 200] width 139 height 6
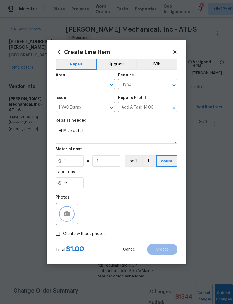
click at [60, 213] on button "button" at bounding box center [66, 213] width 13 height 13
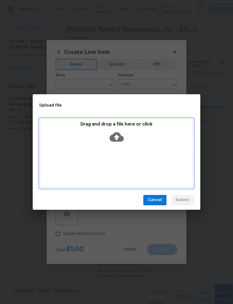
click at [119, 135] on icon at bounding box center [117, 137] width 14 height 10
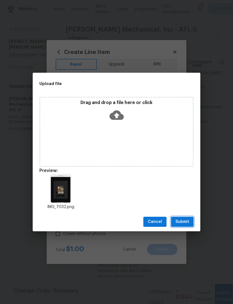
click at [191, 218] on button "Submit" at bounding box center [182, 222] width 23 height 10
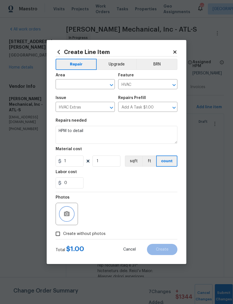
click at [100, 85] on div "​" at bounding box center [85, 85] width 59 height 9
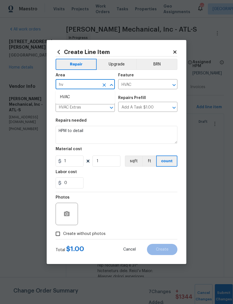
click at [89, 99] on li "HVAC" at bounding box center [85, 97] width 59 height 9
type input "HVAC"
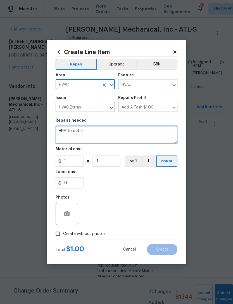
click at [144, 133] on textarea "HPM to detail" at bounding box center [117, 135] width 122 height 18
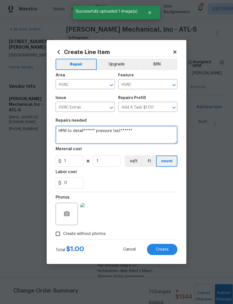
click at [151, 133] on textarea "HPM to detail****** pressure test******" at bounding box center [117, 135] width 122 height 18
click at [152, 132] on textarea "HPM to detail****** pressure test******" at bounding box center [117, 135] width 122 height 18
paste textarea "Good afternoon ~ Job complete ~ pictures attached. Please approve the total amo…"
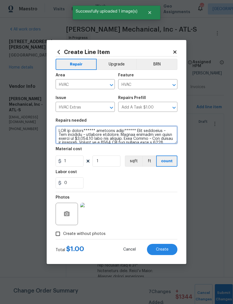
scroll to position [78, 0]
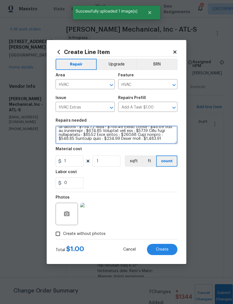
type textarea "HPM to detail****** pressure test****** Good afternoon ~ Job complete ~ picture…"
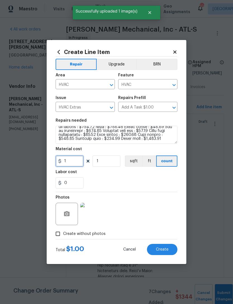
click at [76, 160] on input "1" at bounding box center [70, 161] width 28 height 11
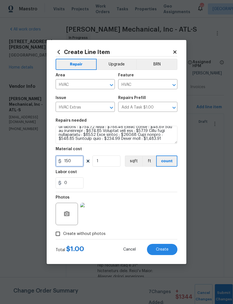
type input "150"
click at [121, 181] on div "0" at bounding box center [117, 182] width 122 height 11
click at [163, 249] on span "Create" at bounding box center [162, 250] width 13 height 4
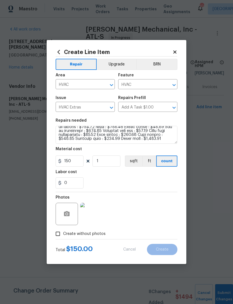
type input "0"
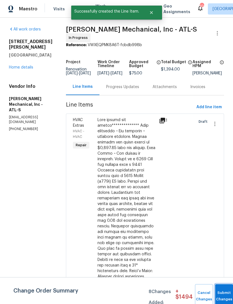
click at [222, 289] on button "Submit Changes" at bounding box center [224, 296] width 18 height 24
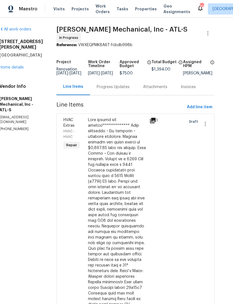
scroll to position [0, 10]
click at [119, 88] on div "Progress Updates" at bounding box center [113, 87] width 33 height 6
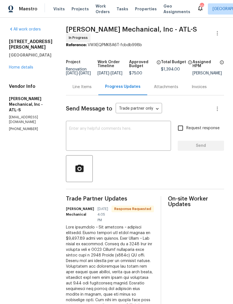
click at [101, 141] on textarea at bounding box center [118, 137] width 99 height 20
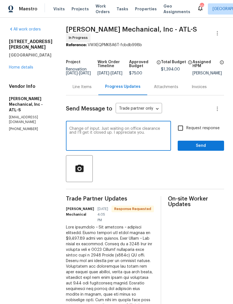
click at [101, 129] on textarea "Change of input. Just waiting on office clearance and I’ll get it closed up. I …" at bounding box center [118, 137] width 99 height 20
type textarea "Change order input. Just waiting on office clearance and I’ll get it closed up.…"
click at [204, 147] on span "Send" at bounding box center [200, 145] width 37 height 7
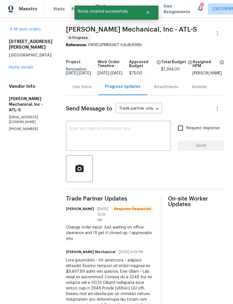
click at [28, 65] on link "Home details" at bounding box center [21, 67] width 24 height 4
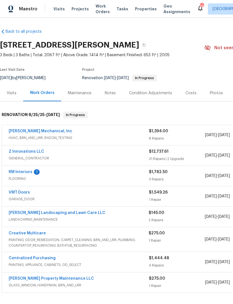
click at [21, 173] on link "RM Interiors" at bounding box center [21, 172] width 24 height 4
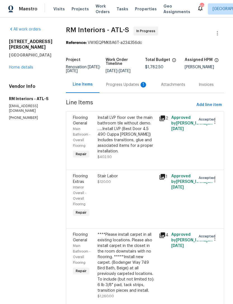
click at [118, 87] on div "Progress Updates 1" at bounding box center [126, 85] width 41 height 6
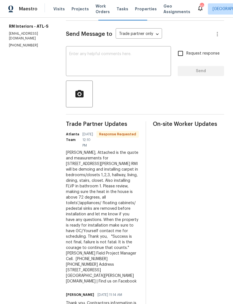
scroll to position [71, 0]
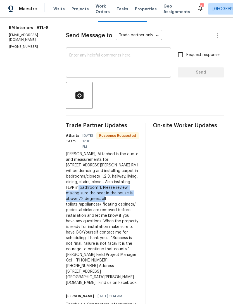
click at [153, 194] on div "On-site Worker Updates" at bounding box center [188, 265] width 71 height 285
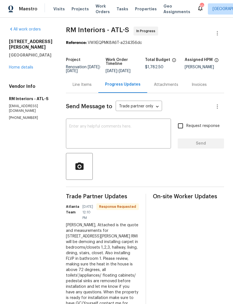
scroll to position [0, 0]
click at [24, 72] on div "All work orders 3771 Tackett Rd Douglasville, GA 30135 Home details Vendor Info…" at bounding box center [31, 74] width 44 height 94
click at [26, 73] on div "All work orders 3771 Tackett Rd Douglasville, GA 30135 Home details Vendor Info…" at bounding box center [31, 74] width 44 height 94
click at [26, 68] on link "Home details" at bounding box center [21, 67] width 24 height 4
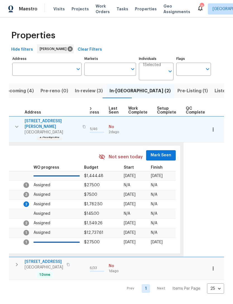
scroll to position [0, 261]
click at [157, 153] on span "Mark Seen" at bounding box center [161, 155] width 21 height 7
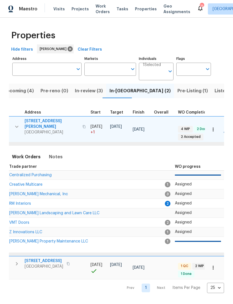
scroll to position [0, 82]
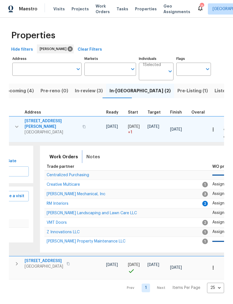
click at [89, 157] on span "Notes" at bounding box center [93, 157] width 14 height 8
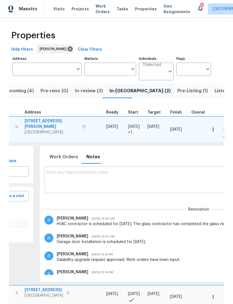
click at [114, 176] on textarea at bounding box center [199, 179] width 304 height 19
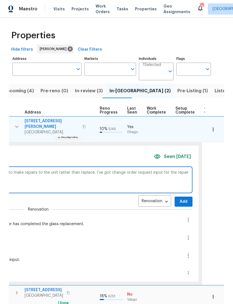
scroll to position [0, 243]
type textarea "HVAC [DEMOGRAPHIC_DATA] has completed work. They were able to make repairs to t…"
click at [179, 202] on span "Add" at bounding box center [183, 201] width 9 height 7
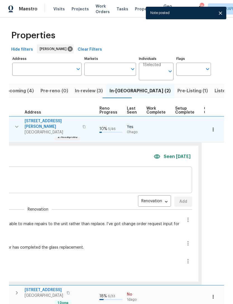
click at [214, 128] on icon "button" at bounding box center [214, 130] width 6 height 6
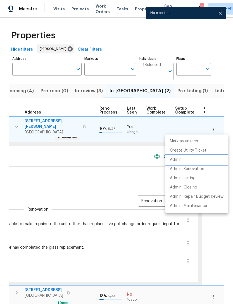
click at [183, 159] on li "Admin" at bounding box center [197, 159] width 63 height 9
click at [77, 108] on div at bounding box center [116, 152] width 233 height 304
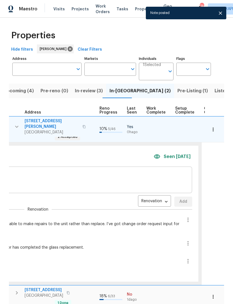
scroll to position [0, 0]
click at [70, 111] on div "Address" at bounding box center [49, 113] width 77 height 4
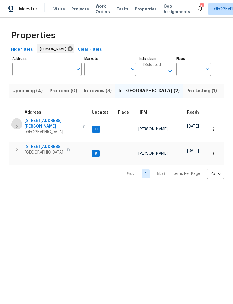
click at [18, 124] on icon "button" at bounding box center [16, 126] width 7 height 7
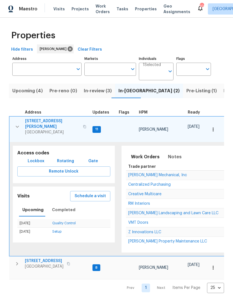
click at [149, 211] on span "[PERSON_NAME] Landscaping and Lawn Care LLC" at bounding box center [173, 213] width 90 height 4
click at [94, 92] on span "In-review (3)" at bounding box center [98, 91] width 28 height 8
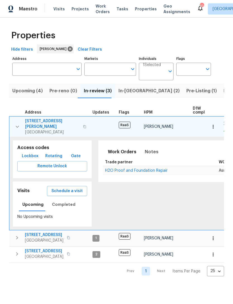
click at [17, 126] on icon "button" at bounding box center [17, 126] width 7 height 7
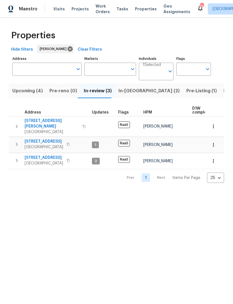
click at [17, 143] on icon "button" at bounding box center [17, 144] width 2 height 3
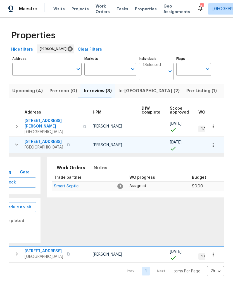
scroll to position [0, 52]
click at [69, 184] on span "Smart Septic" at bounding box center [65, 186] width 25 height 4
click at [127, 94] on span "In-[GEOGRAPHIC_DATA] (2)" at bounding box center [149, 91] width 61 height 8
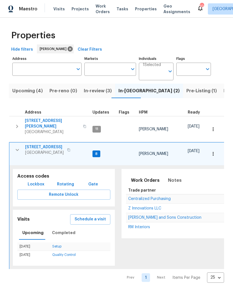
click at [16, 151] on button "button" at bounding box center [17, 149] width 11 height 11
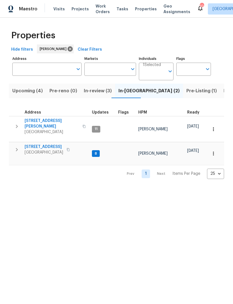
click at [17, 146] on icon "button" at bounding box center [16, 149] width 7 height 7
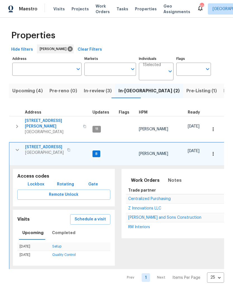
click at [141, 216] on span "[PERSON_NAME] and Sons Construction" at bounding box center [164, 218] width 73 height 4
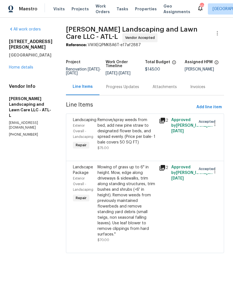
click at [27, 65] on link "Home details" at bounding box center [21, 67] width 24 height 4
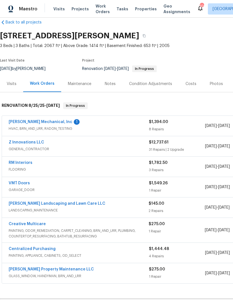
scroll to position [9, 0]
click at [24, 164] on link "RM Interiors" at bounding box center [21, 163] width 24 height 4
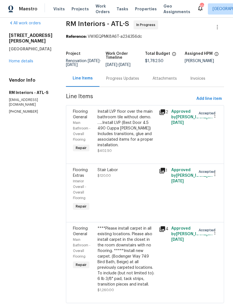
scroll to position [6, 0]
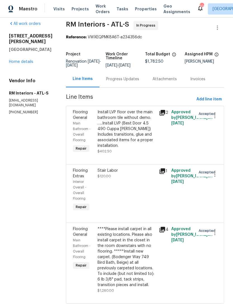
click at [131, 264] on div "****Please install carpet in all existing locations. Please also install carpet…" at bounding box center [127, 257] width 58 height 62
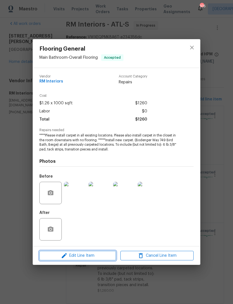
click at [88, 256] on span "Edit Line Item" at bounding box center [77, 255] width 73 height 7
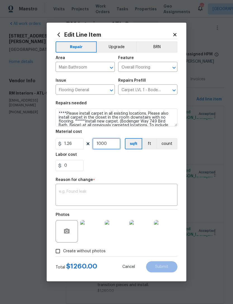
click at [113, 145] on input "1000" at bounding box center [107, 143] width 28 height 11
type input "1377"
click at [73, 168] on input "0" at bounding box center [70, 165] width 28 height 11
click at [122, 174] on section "Repairs needed ****Please install carpet in all existing locations. Please also…" at bounding box center [117, 136] width 122 height 77
click at [111, 198] on textarea at bounding box center [116, 196] width 115 height 12
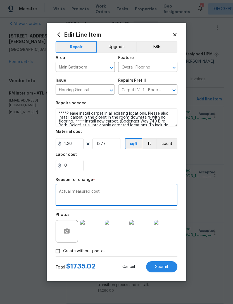
type textarea "Actual measured cost."
click at [123, 167] on div "0" at bounding box center [117, 165] width 122 height 11
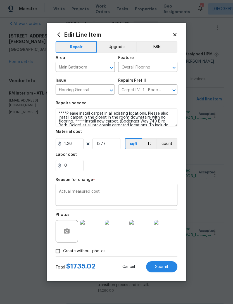
click at [110, 194] on textarea "Actual measured cost." at bounding box center [116, 196] width 115 height 12
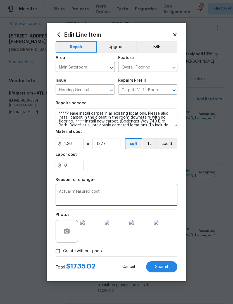
click at [150, 171] on div "0" at bounding box center [117, 165] width 122 height 11
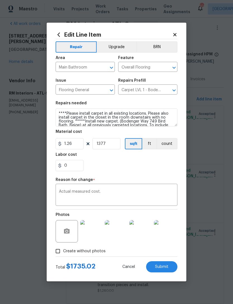
click at [169, 269] on button "Submit" at bounding box center [161, 266] width 31 height 11
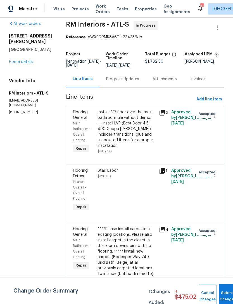
click at [134, 134] on div "Install LVP floor over the main bathroom tile without demo. …..Install LVP (Bes…" at bounding box center [127, 128] width 58 height 39
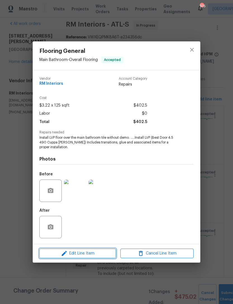
click at [93, 252] on span "Edit Line Item" at bounding box center [77, 253] width 73 height 7
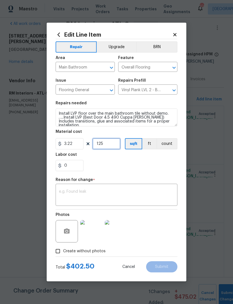
click at [108, 146] on input "125" at bounding box center [107, 143] width 28 height 11
type input "76"
click at [125, 169] on div "0" at bounding box center [117, 165] width 122 height 11
click at [75, 170] on input "0" at bounding box center [70, 165] width 28 height 11
type input "2.84"
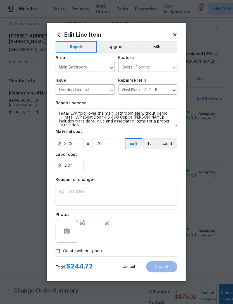
click at [117, 195] on textarea at bounding box center [116, 196] width 115 height 12
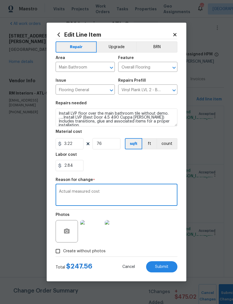
type textarea "Actual measured cost"
click at [130, 166] on div "2.84" at bounding box center [117, 165] width 122 height 11
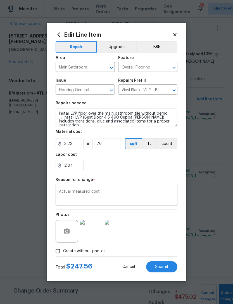
click at [168, 265] on span "Submit" at bounding box center [161, 267] width 13 height 4
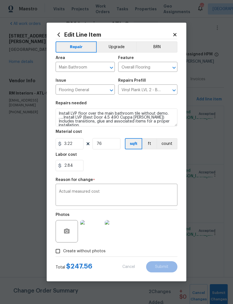
type input "125"
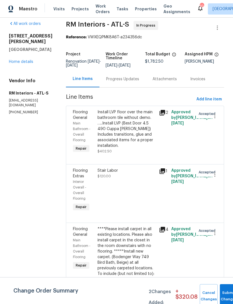
scroll to position [18, 0]
click at [210, 96] on span "Add line item" at bounding box center [209, 99] width 25 height 7
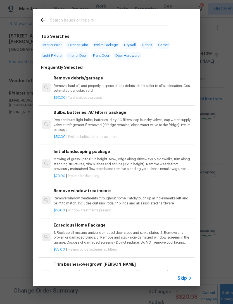
click at [99, 24] on input "text" at bounding box center [109, 21] width 119 height 8
type input "Floor"
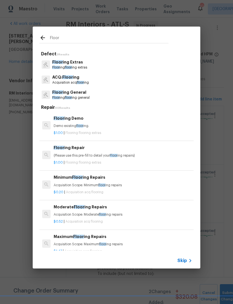
click at [81, 99] on p "Floor ing floor ing general" at bounding box center [70, 97] width 37 height 5
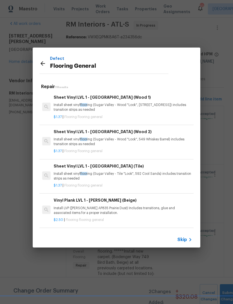
click at [43, 65] on icon at bounding box center [42, 63] width 7 height 7
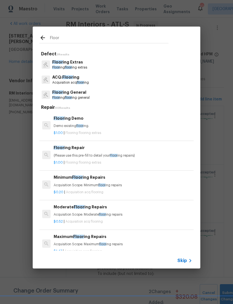
click at [81, 67] on p "Floor ing floor ing extras" at bounding box center [69, 67] width 35 height 5
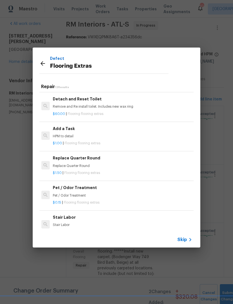
scroll to position [175, 1]
click at [87, 159] on h6 "Replace Quarter Round" at bounding box center [122, 158] width 139 height 6
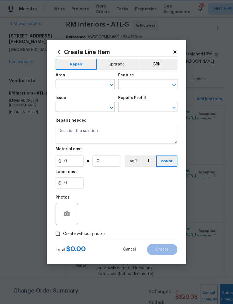
type input "Overall Flooring"
type input "Flooring Extras"
type textarea "Replace Quarter Round"
type input "1"
type input "Replace Quarter Round $1.50"
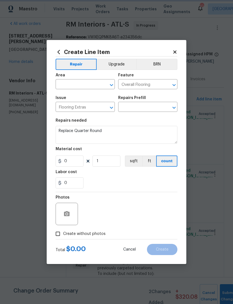
type input "1.5"
click at [69, 216] on icon "button" at bounding box center [67, 213] width 6 height 5
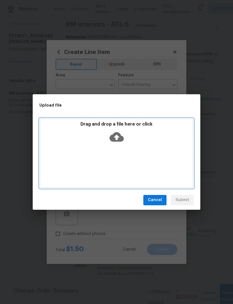
click at [120, 140] on icon at bounding box center [117, 137] width 14 height 10
click at [120, 138] on icon at bounding box center [117, 137] width 14 height 10
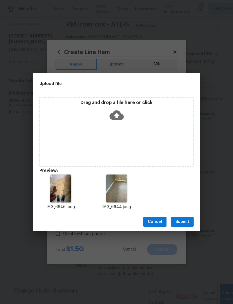
click at [186, 219] on span "Submit" at bounding box center [183, 222] width 14 height 7
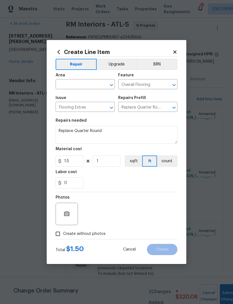
click at [89, 83] on input "text" at bounding box center [78, 85] width 44 height 9
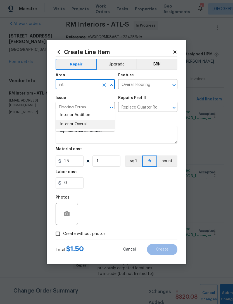
click at [90, 120] on li "Interior Overall" at bounding box center [85, 124] width 59 height 9
type input "Interior Overall"
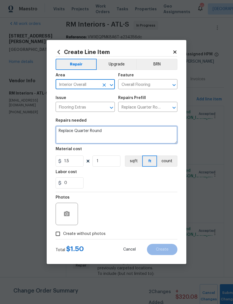
click at [119, 131] on textarea "Replace Quarter Round" at bounding box center [117, 135] width 122 height 18
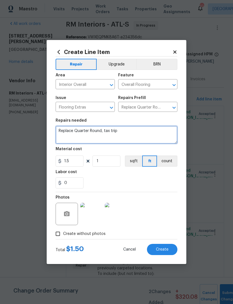
click at [108, 132] on textarea "Replace Quarter Round, tax trip" at bounding box center [117, 135] width 122 height 18
type textarea "Replace Quarter Round, tack strip"
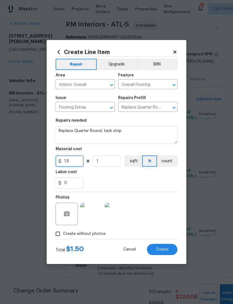
click at [78, 163] on input "1.5" at bounding box center [70, 161] width 28 height 11
type input "82.05"
click at [137, 179] on div "0" at bounding box center [117, 182] width 122 height 11
click at [166, 252] on span "Create" at bounding box center [162, 250] width 13 height 4
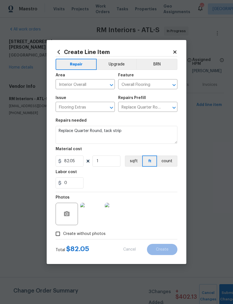
scroll to position [0, 0]
type input "0"
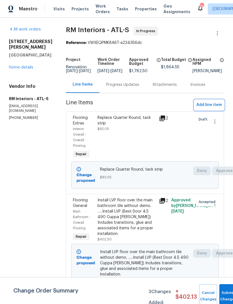
click at [210, 109] on span "Add line item" at bounding box center [209, 105] width 25 height 7
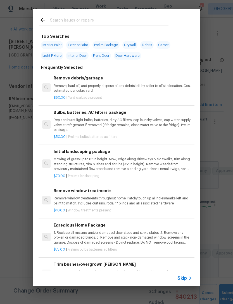
click at [100, 21] on input "text" at bounding box center [109, 21] width 119 height 8
type input "Floor"
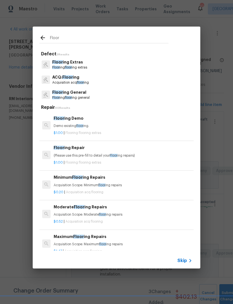
click at [83, 67] on p "Floor ing floor ing extras" at bounding box center [69, 67] width 35 height 5
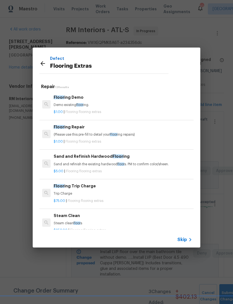
click at [74, 103] on p "Demo existing floor ing." at bounding box center [123, 105] width 139 height 5
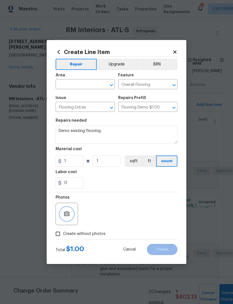
click at [71, 218] on button "button" at bounding box center [66, 213] width 13 height 13
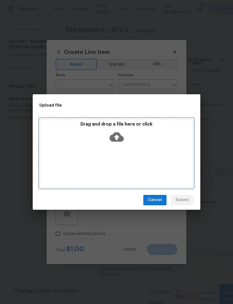
click at [120, 134] on icon at bounding box center [117, 137] width 14 height 10
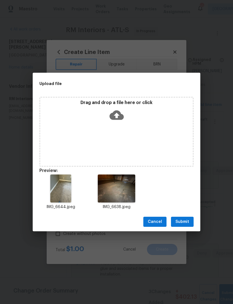
click at [186, 221] on span "Submit" at bounding box center [183, 222] width 14 height 7
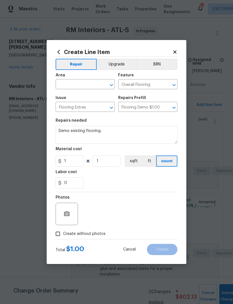
click at [86, 85] on input "text" at bounding box center [78, 85] width 44 height 9
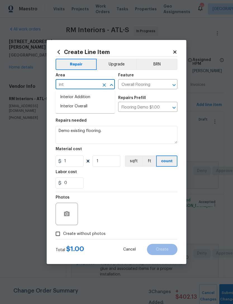
click at [93, 105] on li "Interior Overall" at bounding box center [85, 106] width 59 height 9
type input "Interior Overall"
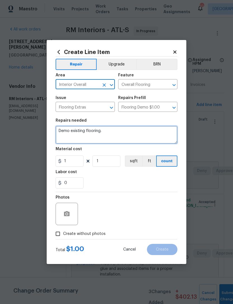
click at [123, 133] on textarea "Demo existing flooring." at bounding box center [117, 135] width 122 height 18
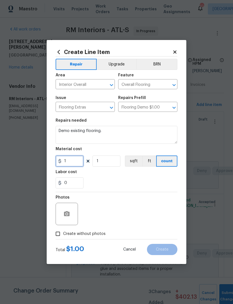
click at [73, 165] on input "1" at bounding box center [70, 161] width 28 height 11
type input "57.42"
click at [118, 185] on div "0" at bounding box center [117, 182] width 122 height 11
click at [166, 245] on button "Create" at bounding box center [162, 249] width 31 height 11
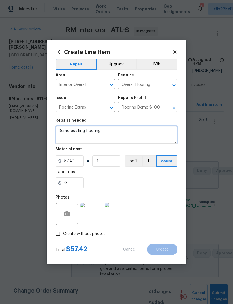
click at [124, 142] on textarea "Demo existing flooring." at bounding box center [117, 135] width 122 height 18
type input "0"
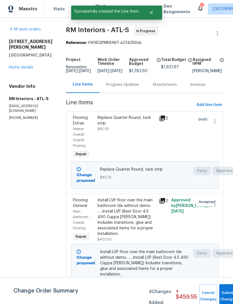
click at [121, 88] on div "Progress Updates" at bounding box center [122, 85] width 33 height 6
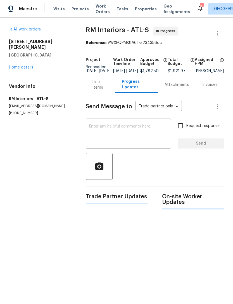
click at [126, 139] on textarea at bounding box center [128, 135] width 79 height 20
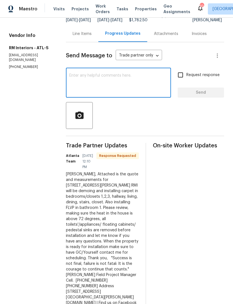
scroll to position [52, 0]
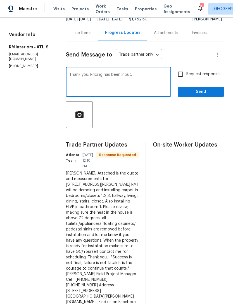
type textarea "Thank you. Pricing has been input."
click at [196, 95] on span "Send" at bounding box center [200, 91] width 37 height 7
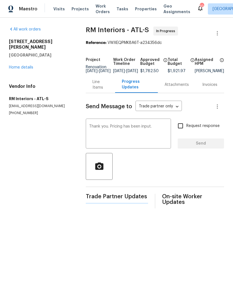
scroll to position [0, 0]
click at [25, 65] on link "Home details" at bounding box center [21, 67] width 24 height 4
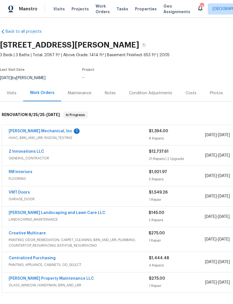
click at [28, 153] on link "Z Innovations LLC" at bounding box center [27, 152] width 36 height 4
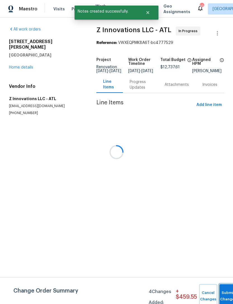
click at [222, 293] on button "Submit Changes" at bounding box center [229, 296] width 18 height 24
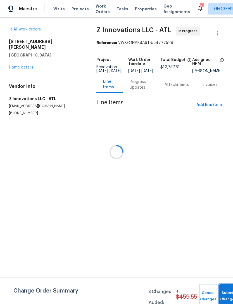
click at [224, 295] on button "Submit Changes" at bounding box center [229, 296] width 18 height 24
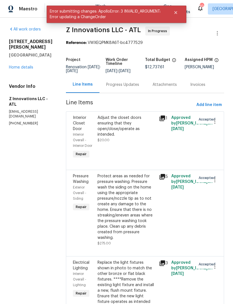
click at [26, 67] on link "Home details" at bounding box center [21, 67] width 24 height 4
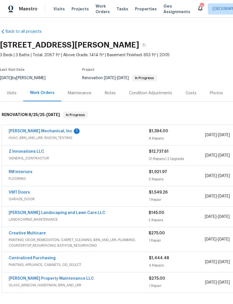
click at [23, 174] on link "RM Interiors" at bounding box center [21, 172] width 24 height 4
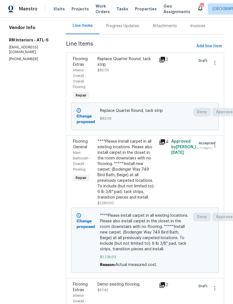
scroll to position [59, 0]
click at [130, 174] on div "****Please install carpet in all existing locations. Please also install carpet…" at bounding box center [127, 170] width 58 height 62
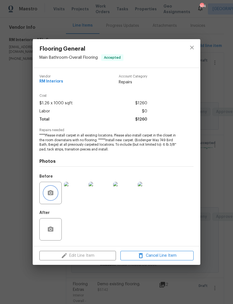
click at [52, 194] on icon "button" at bounding box center [51, 192] width 6 height 5
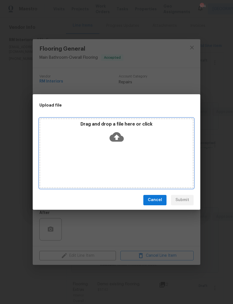
click at [121, 140] on icon at bounding box center [117, 137] width 14 height 10
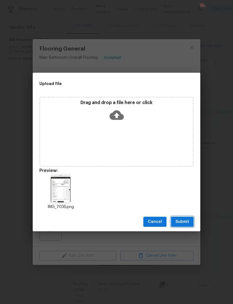
click at [184, 223] on span "Submit" at bounding box center [183, 222] width 14 height 7
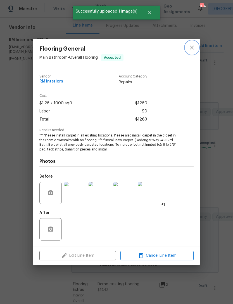
click at [192, 48] on icon "close" at bounding box center [192, 47] width 7 height 7
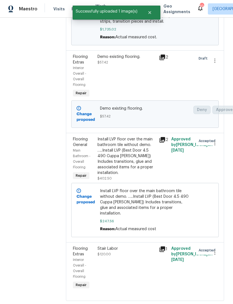
scroll to position [286, 0]
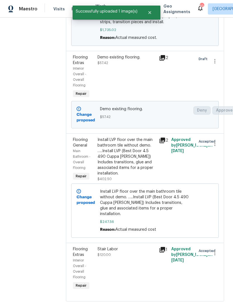
click at [128, 167] on div "Install LVP floor over the main bathroom tile without demo. …..Install LVP (Bes…" at bounding box center [127, 156] width 58 height 39
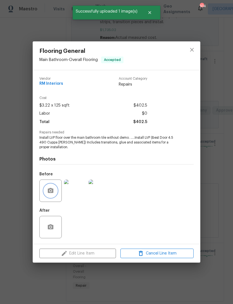
click at [50, 193] on button "button" at bounding box center [50, 190] width 13 height 13
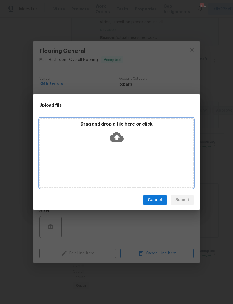
click at [119, 142] on icon at bounding box center [117, 137] width 14 height 14
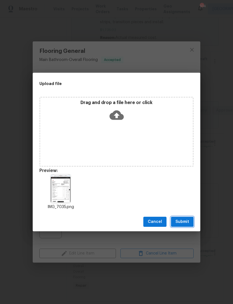
click at [186, 222] on span "Submit" at bounding box center [183, 222] width 14 height 7
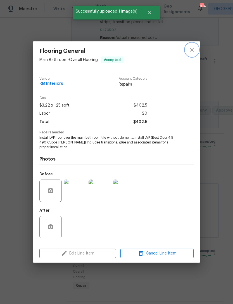
click at [191, 51] on icon "close" at bounding box center [192, 50] width 4 height 4
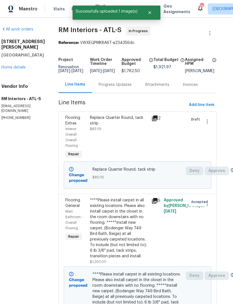
scroll to position [0, 8]
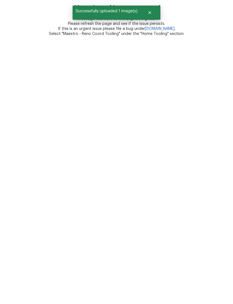
click at [38, 36] on html "Oh no. Something went wrong :( A message was sent to the Engineering team. Plea…" at bounding box center [116, 18] width 233 height 36
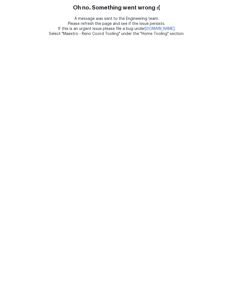
click at [44, 36] on html "Oh no. Something went wrong :( A message was sent to the Engineering team. Plea…" at bounding box center [116, 18] width 233 height 36
click at [37, 36] on html "Oh no. Something went wrong :( A message was sent to the Engineering team. Plea…" at bounding box center [116, 18] width 233 height 36
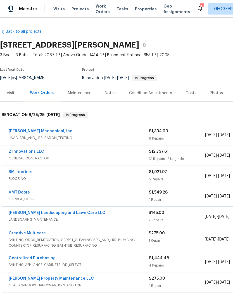
click at [44, 131] on link "[PERSON_NAME] Mechanical, Inc" at bounding box center [41, 131] width 64 height 4
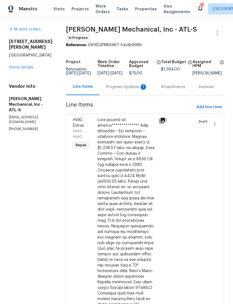
click at [122, 90] on div "Progress Updates 1" at bounding box center [126, 87] width 41 height 6
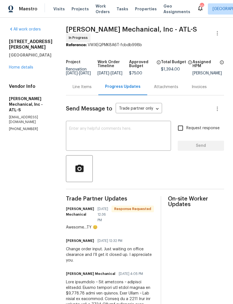
click at [25, 65] on link "Home details" at bounding box center [21, 67] width 24 height 4
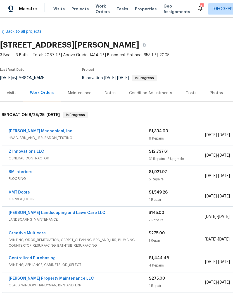
click at [81, 91] on div "Maintenance" at bounding box center [80, 93] width 24 height 6
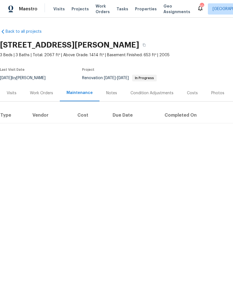
click at [110, 96] on div "Notes" at bounding box center [112, 93] width 24 height 17
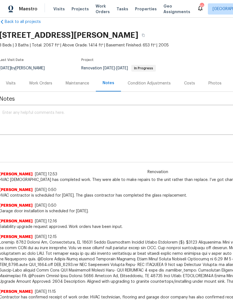
scroll to position [11, 1]
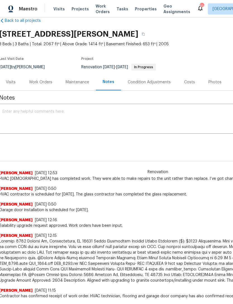
click at [88, 119] on textarea at bounding box center [158, 120] width 310 height 20
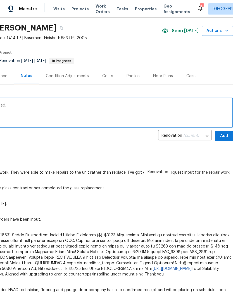
scroll to position [17, 83]
type textarea "Flooring installation pricing has been updated."
click at [224, 135] on span "Add" at bounding box center [224, 136] width 9 height 7
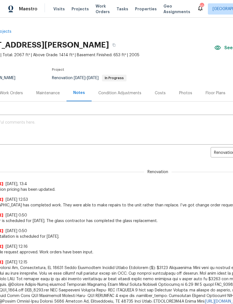
scroll to position [0, 31]
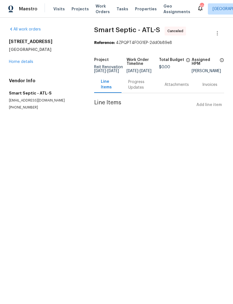
click at [25, 62] on link "Home details" at bounding box center [21, 62] width 24 height 4
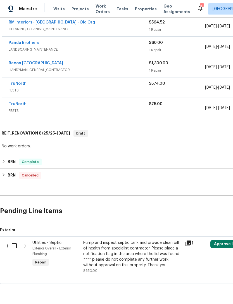
scroll to position [256, 0]
click at [16, 249] on input "checkbox" at bounding box center [16, 246] width 16 height 12
checkbox input "true"
click at [196, 291] on span "Create Work Order" at bounding box center [201, 290] width 37 height 7
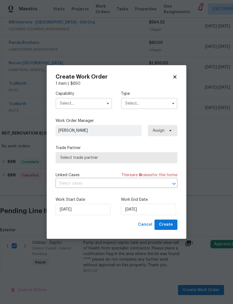
click at [93, 106] on input "text" at bounding box center [84, 103] width 57 height 11
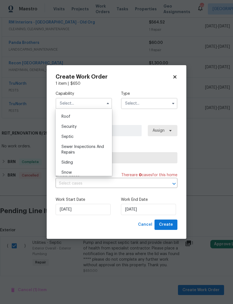
scroll to position [557, 0]
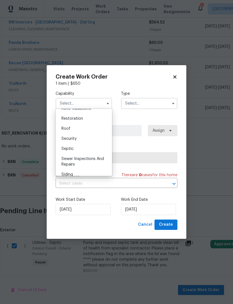
click at [82, 151] on div "Septic" at bounding box center [84, 149] width 54 height 10
type input "Septic"
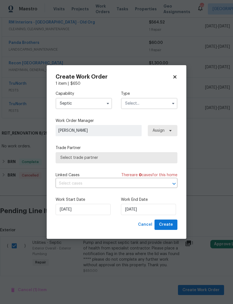
click at [152, 105] on input "text" at bounding box center [149, 103] width 57 height 11
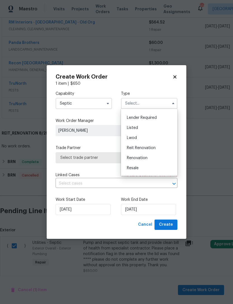
scroll to position [38, 0]
click at [154, 148] on span "Reit Renovation" at bounding box center [141, 148] width 29 height 4
type input "Reit Renovation"
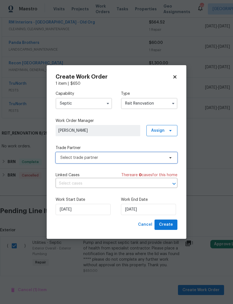
click at [148, 159] on span "Select trade partner" at bounding box center [112, 158] width 104 height 6
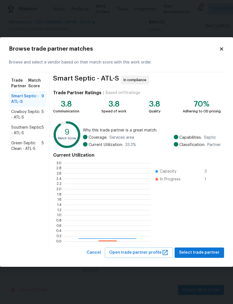
scroll to position [78, 87]
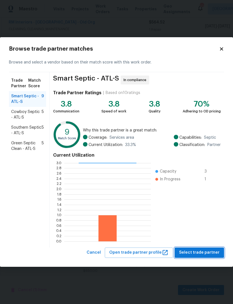
click at [209, 253] on span "Select trade partner" at bounding box center [199, 252] width 41 height 7
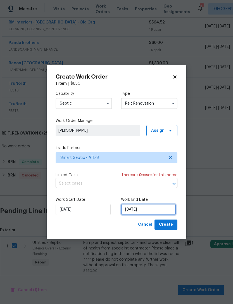
click at [148, 209] on input "[DATE]" at bounding box center [148, 209] width 55 height 11
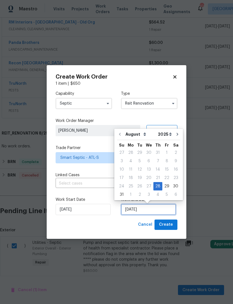
scroll to position [10, 0]
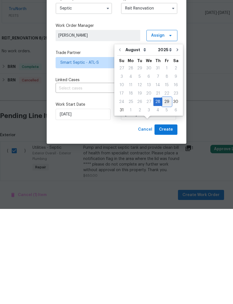
click at [165, 193] on div "29" at bounding box center [167, 197] width 9 height 8
type input "8/29/2025"
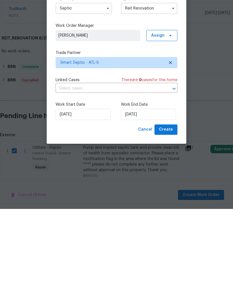
scroll to position [18, 0]
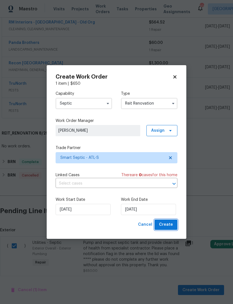
click at [169, 225] on span "Create" at bounding box center [166, 224] width 14 height 7
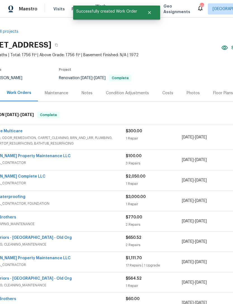
scroll to position [0, 24]
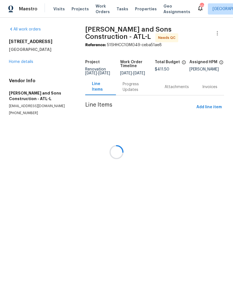
click at [24, 60] on div at bounding box center [116, 152] width 233 height 304
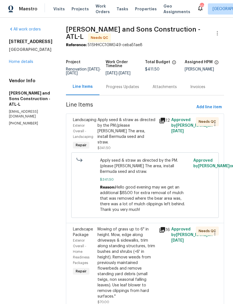
click at [23, 64] on link "Home details" at bounding box center [21, 62] width 24 height 4
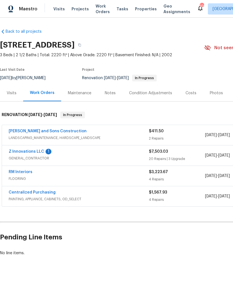
click at [27, 151] on link "Z Innovations LLC" at bounding box center [27, 152] width 36 height 4
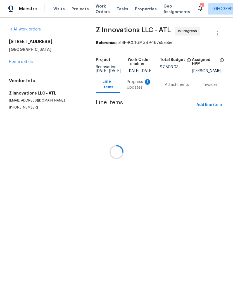
click at [128, 94] on div at bounding box center [116, 152] width 233 height 304
click at [133, 88] on div at bounding box center [116, 152] width 233 height 304
click at [137, 90] on div at bounding box center [116, 152] width 233 height 304
click at [133, 91] on div at bounding box center [116, 152] width 233 height 304
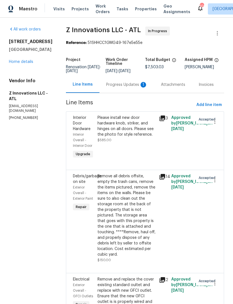
click at [123, 88] on div "Progress Updates 1" at bounding box center [126, 85] width 41 height 6
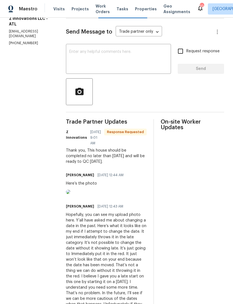
scroll to position [74, 0]
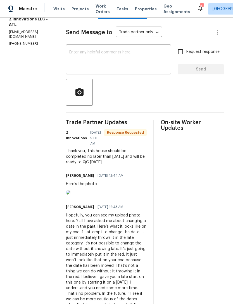
click at [119, 62] on textarea at bounding box center [118, 60] width 99 height 20
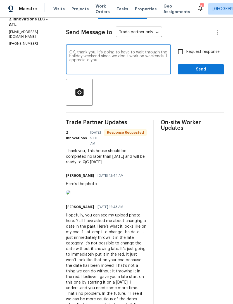
type textarea "OK, thank you. It’s going to have to wait through the holiday weekend since we …"
click at [196, 73] on span "Send" at bounding box center [200, 69] width 37 height 7
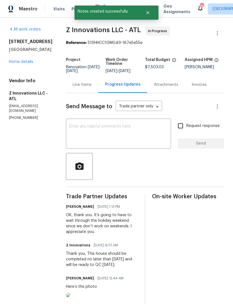
click at [29, 61] on link "Home details" at bounding box center [21, 62] width 24 height 4
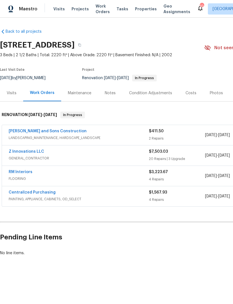
click at [24, 173] on link "RM Interiors" at bounding box center [21, 172] width 24 height 4
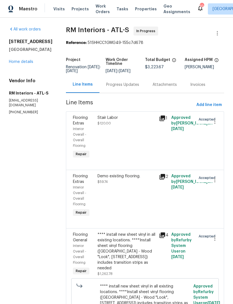
click at [121, 88] on div "Progress Updates" at bounding box center [123, 84] width 46 height 17
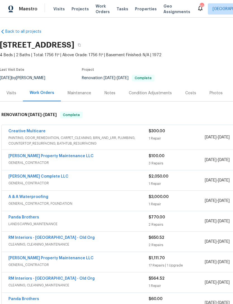
scroll to position [0, 0]
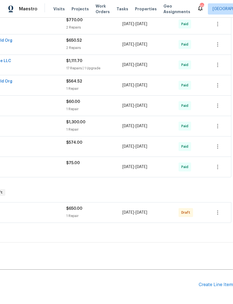
scroll to position [197, 83]
click at [220, 212] on icon "button" at bounding box center [218, 212] width 7 height 7
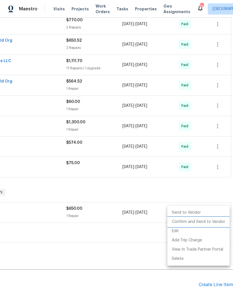
click at [206, 222] on li "Confirm and Send to Vendor" at bounding box center [199, 221] width 62 height 9
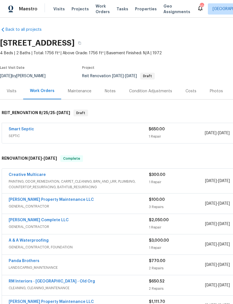
scroll to position [2, 0]
click at [25, 130] on link "Smart Septic" at bounding box center [21, 129] width 25 height 4
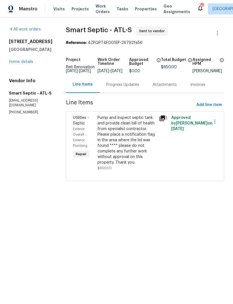
click at [121, 88] on div "Progress Updates" at bounding box center [122, 85] width 33 height 6
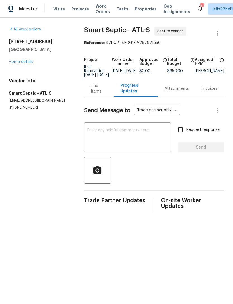
click at [120, 142] on textarea at bounding box center [128, 138] width 80 height 20
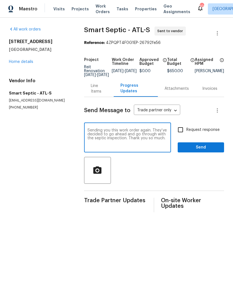
type textarea "Sending you this work order again. They’ve decided to go ahead and go through w…"
click at [181, 135] on input "Request response" at bounding box center [181, 130] width 12 height 12
checkbox input "true"
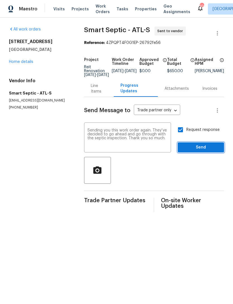
click at [201, 153] on button "Send" at bounding box center [201, 147] width 46 height 10
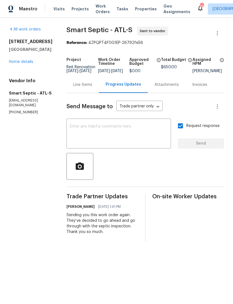
click at [25, 64] on link "Home details" at bounding box center [21, 62] width 24 height 4
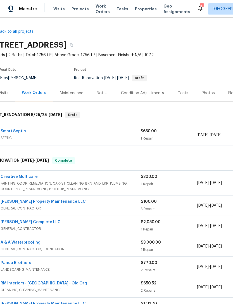
scroll to position [0, 8]
click at [105, 90] on div "Notes" at bounding box center [102, 93] width 24 height 17
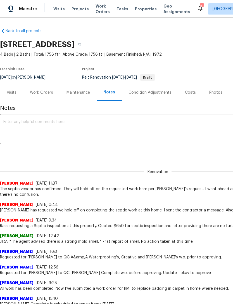
scroll to position [1, 0]
click at [94, 126] on textarea at bounding box center [158, 130] width 310 height 20
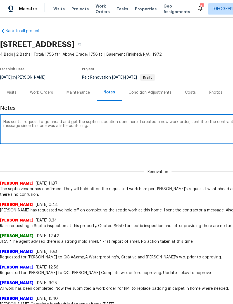
click at [8, 120] on textarea "Has sent a request to go ahead and get the septic inspection done here. I creat…" at bounding box center [158, 130] width 310 height 20
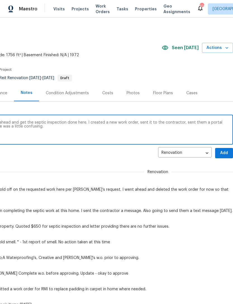
scroll to position [0, 83]
type textarea "Elsa has sent a request to go ahead and get the septic inspection done here. I …"
click at [225, 154] on span "Add" at bounding box center [224, 153] width 9 height 7
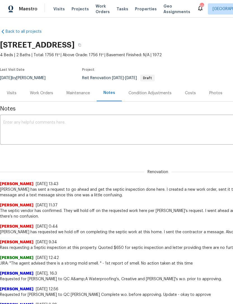
scroll to position [0, 0]
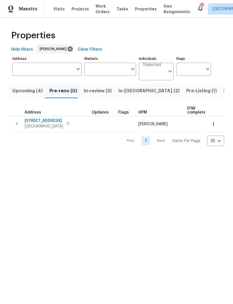
click at [21, 122] on button "button" at bounding box center [16, 123] width 11 height 11
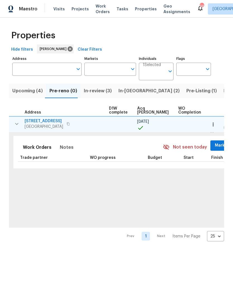
scroll to position [0, 78]
click at [216, 147] on span "Mark Seen" at bounding box center [226, 145] width 21 height 7
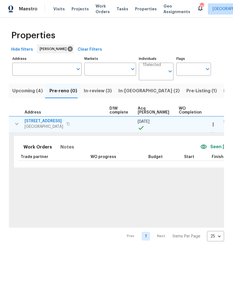
click at [212, 125] on icon "button" at bounding box center [214, 125] width 6 height 6
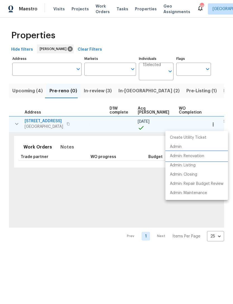
click at [188, 158] on p "Admin: Renovation" at bounding box center [187, 156] width 34 height 6
click at [95, 111] on div at bounding box center [116, 152] width 233 height 304
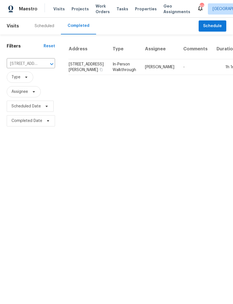
click at [29, 62] on input "[STREET_ADDRESS][PERSON_NAME]" at bounding box center [23, 64] width 33 height 9
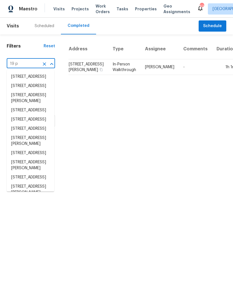
type input "19 pa"
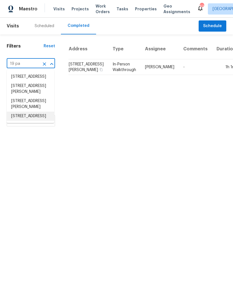
click at [36, 121] on li "[STREET_ADDRESS]" at bounding box center [31, 116] width 48 height 9
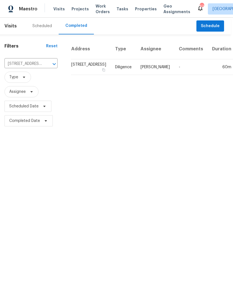
scroll to position [0, 2]
click at [111, 75] on td "Diligence" at bounding box center [123, 67] width 25 height 16
